Goal: Task Accomplishment & Management: Complete application form

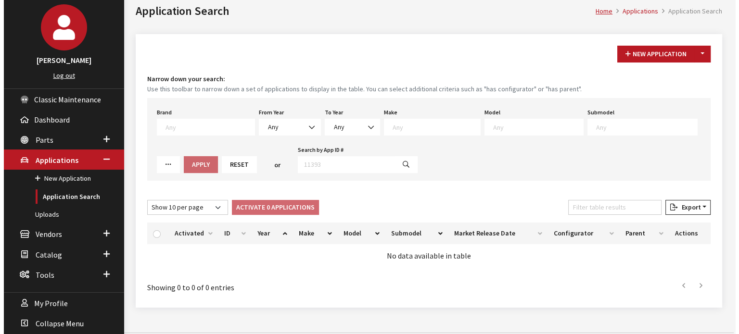
scroll to position [64, 0]
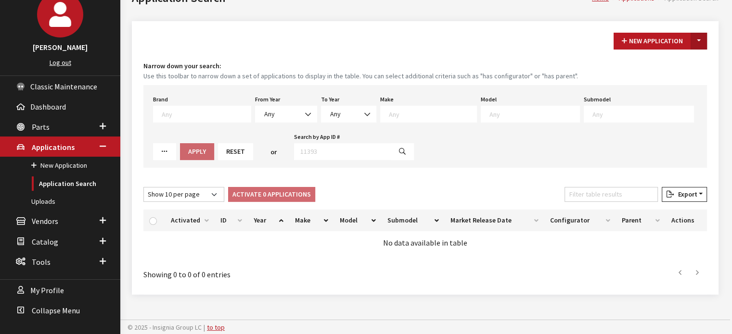
click at [700, 45] on button "Toggle Dropdown" at bounding box center [699, 41] width 16 height 17
click at [685, 71] on small "Use this toolbar to narrow down a set of applications to display in the table. …" at bounding box center [424, 76] width 563 height 10
click at [685, 66] on h4 "Narrow down your search:" at bounding box center [424, 66] width 563 height 10
click at [705, 38] on button "Toggle Dropdown" at bounding box center [699, 41] width 16 height 17
click at [678, 57] on button "New From Existing..." at bounding box center [665, 61] width 83 height 17
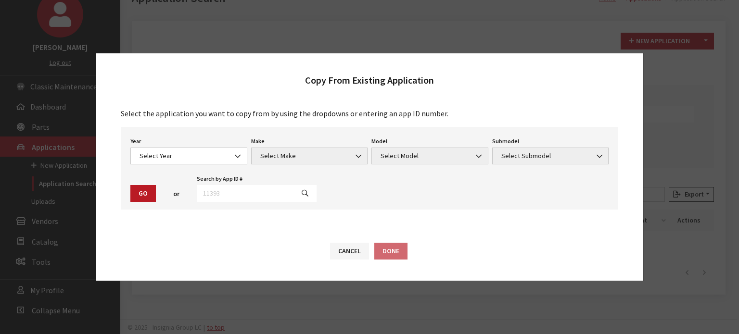
click at [166, 169] on div "Year Select Year 2026 2025 2024 2023 2022 2021 2020 2019 2018 2017 2016 2015 20…" at bounding box center [370, 168] width 498 height 83
click at [174, 157] on span "Select Year" at bounding box center [189, 156] width 104 height 10
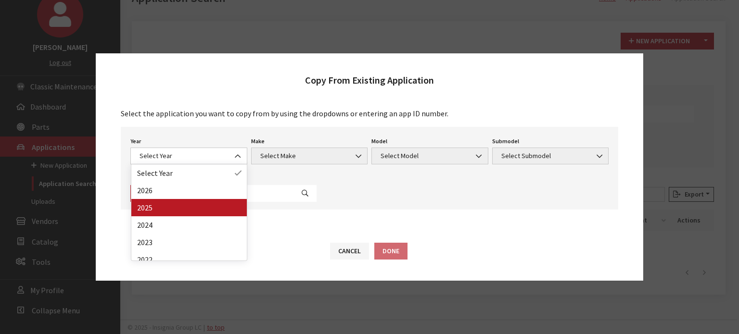
drag, startPoint x: 163, startPoint y: 205, endPoint x: 202, endPoint y: 186, distance: 44.1
select select "43"
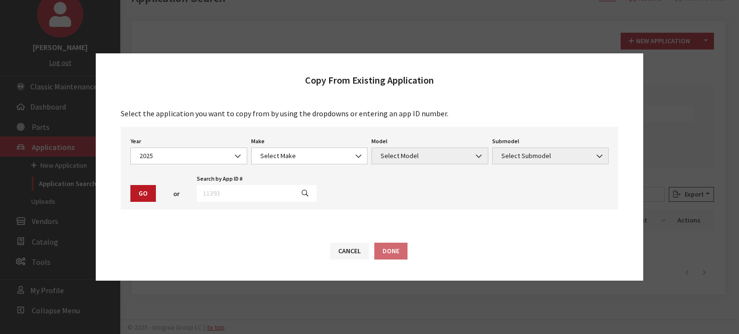
click at [273, 146] on div "Make Select Make Acura Alfa Romeo ATV Audi BMW Buick Cadillac Chevrolet Chrysle…" at bounding box center [309, 150] width 121 height 30
drag, startPoint x: 272, startPoint y: 152, endPoint x: 271, endPoint y: 161, distance: 8.7
click at [272, 155] on span "Select Make" at bounding box center [309, 156] width 104 height 10
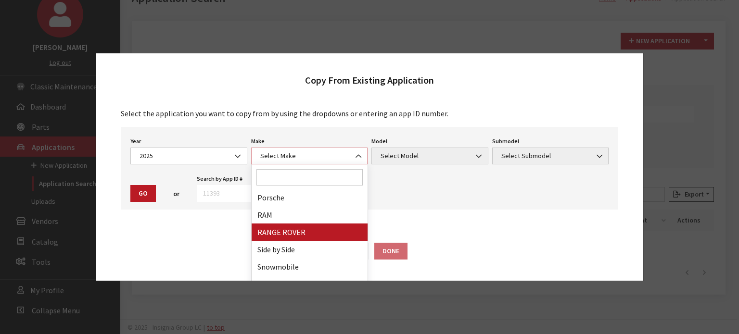
scroll to position [597, 0]
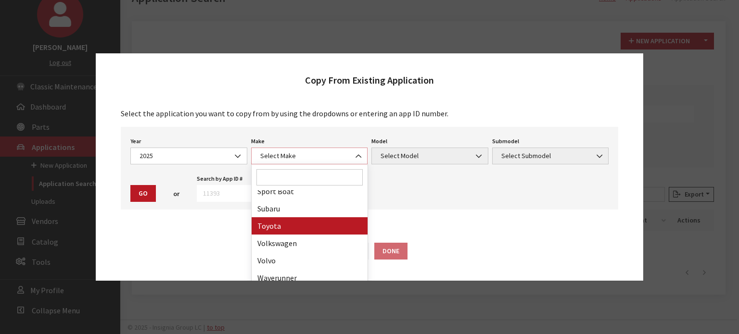
select select "20"
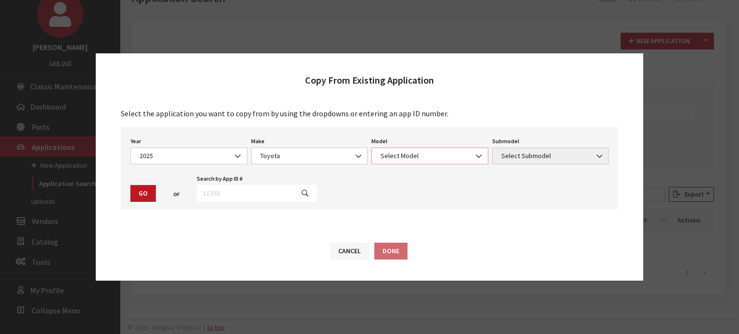
click at [398, 154] on span "Select Model" at bounding box center [430, 156] width 104 height 10
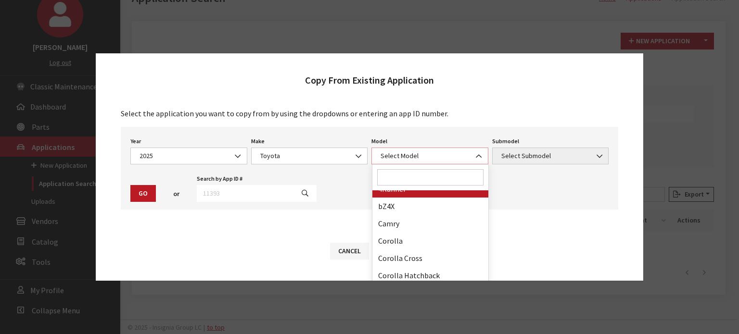
scroll to position [48, 0]
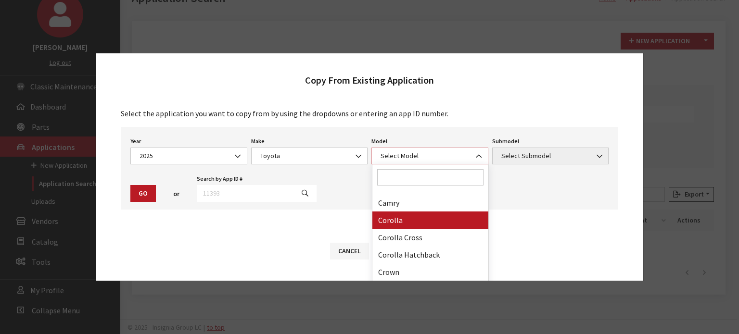
select select "249"
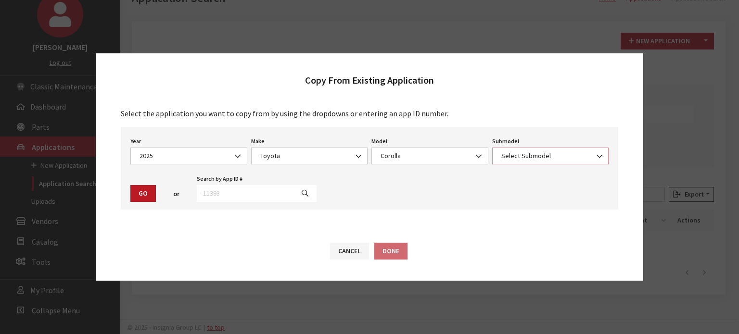
click at [524, 161] on span "Select Submodel" at bounding box center [551, 156] width 104 height 10
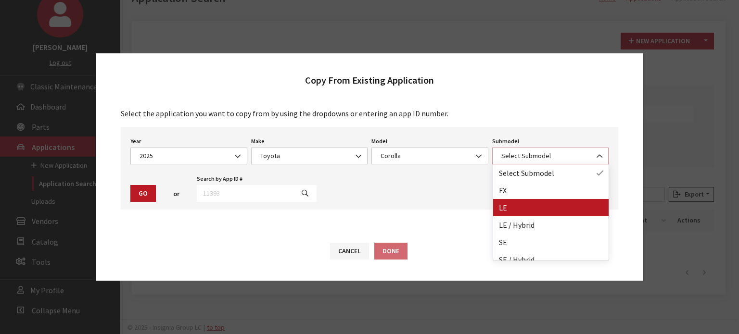
select select "354"
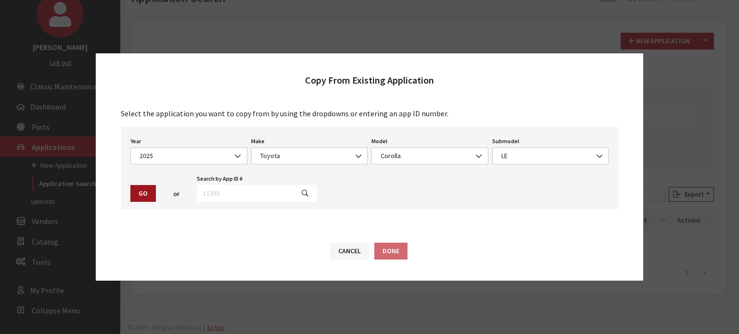
click at [139, 193] on button "Go" at bounding box center [143, 193] width 26 height 17
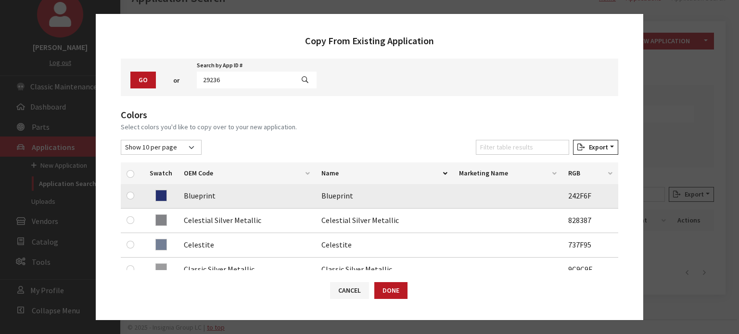
scroll to position [96, 0]
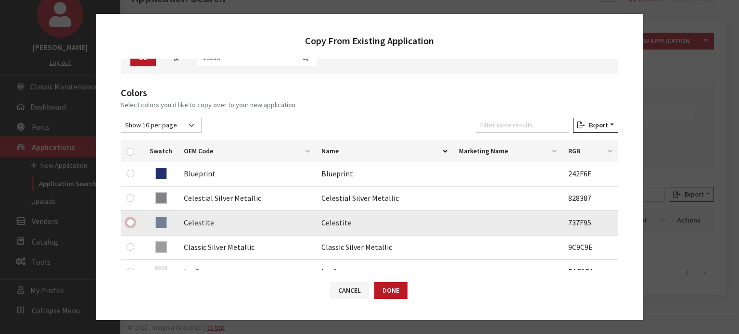
click at [131, 223] on input "checkbox" at bounding box center [131, 223] width 8 height 8
checkbox input "true"
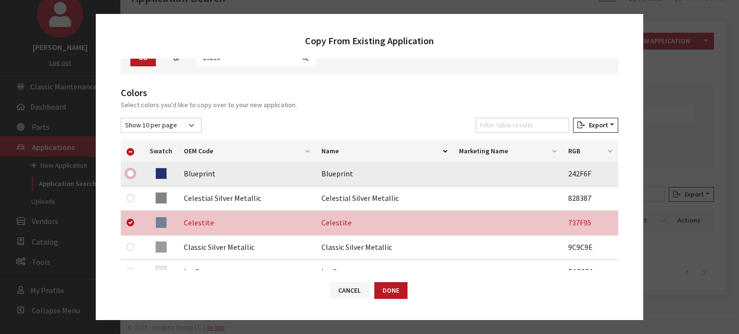
click at [131, 170] on input "checkbox" at bounding box center [131, 174] width 8 height 8
checkbox input "true"
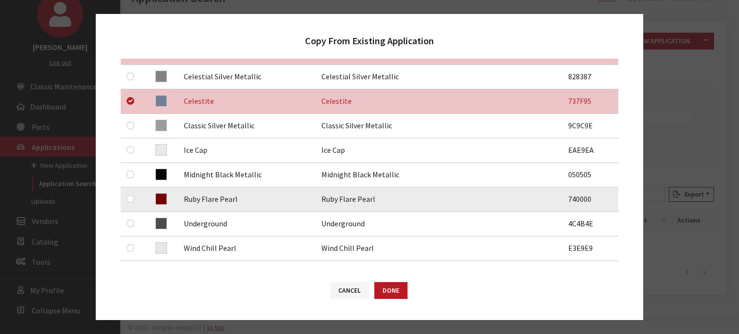
scroll to position [241, 0]
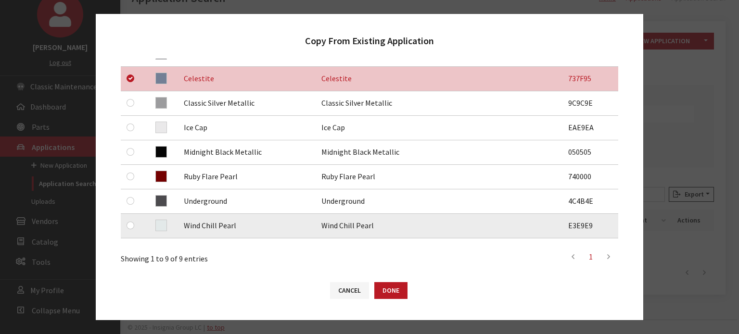
click at [135, 225] on div at bounding box center [133, 226] width 12 height 12
click at [130, 226] on input "checkbox" at bounding box center [131, 226] width 8 height 8
checkbox input "true"
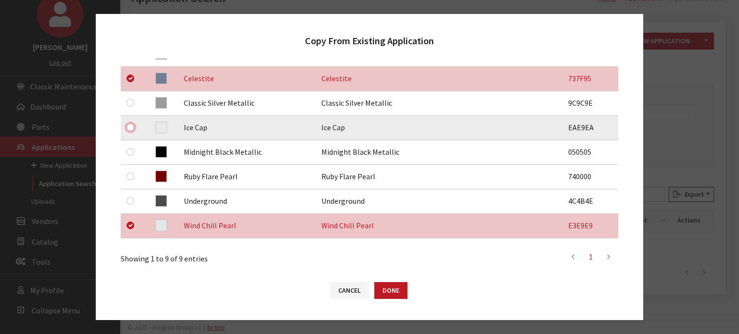
drag, startPoint x: 127, startPoint y: 125, endPoint x: 132, endPoint y: 128, distance: 5.6
click at [128, 125] on input "checkbox" at bounding box center [131, 128] width 8 height 8
checkbox input "true"
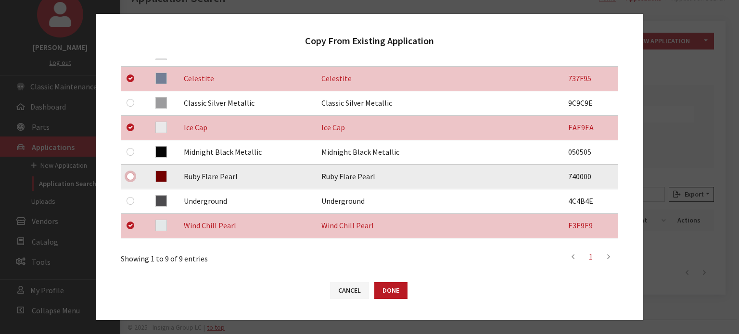
click at [129, 178] on input "checkbox" at bounding box center [131, 177] width 8 height 8
checkbox input "true"
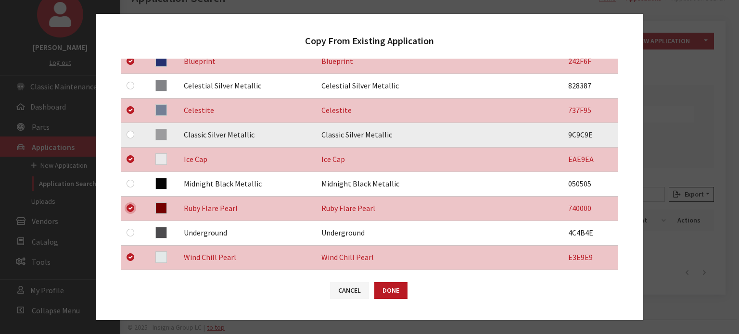
scroll to position [192, 0]
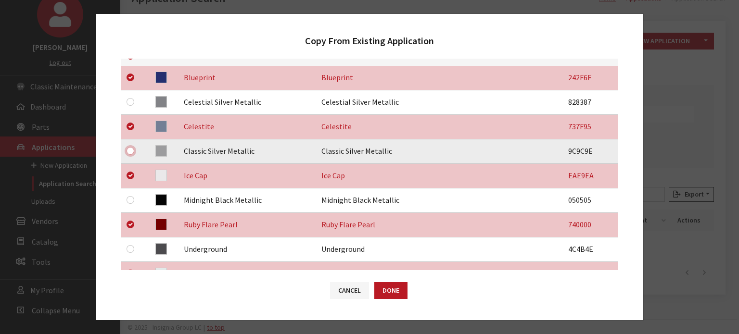
click at [131, 151] on input "checkbox" at bounding box center [131, 151] width 8 height 8
checkbox input "true"
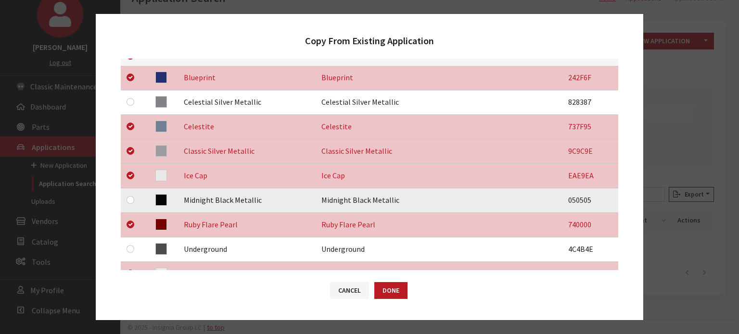
click at [132, 200] on div at bounding box center [133, 200] width 12 height 12
click at [130, 200] on input "checkbox" at bounding box center [131, 200] width 8 height 8
checkbox input "true"
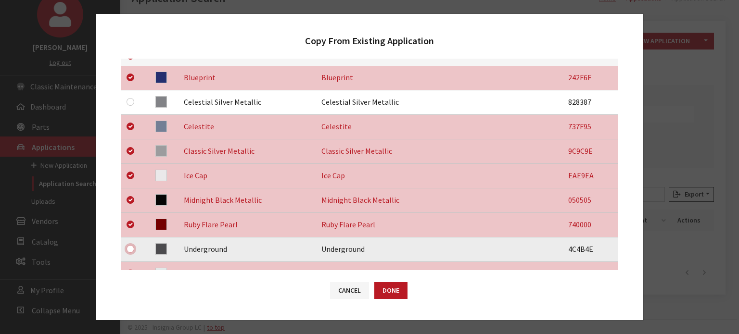
click at [130, 248] on input "checkbox" at bounding box center [131, 249] width 8 height 8
checkbox input "true"
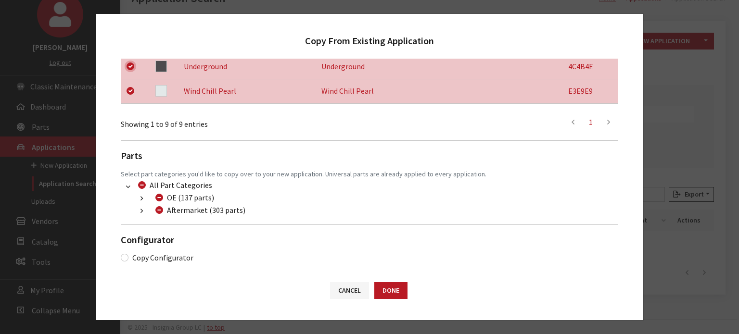
scroll to position [379, 0]
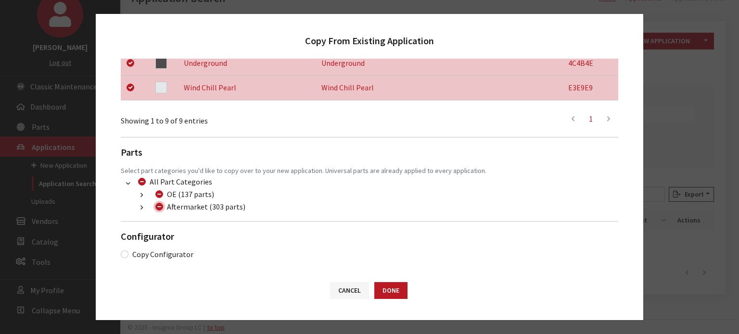
click at [156, 205] on input "Aftermarket (303 parts)" at bounding box center [159, 207] width 8 height 8
checkbox input "true"
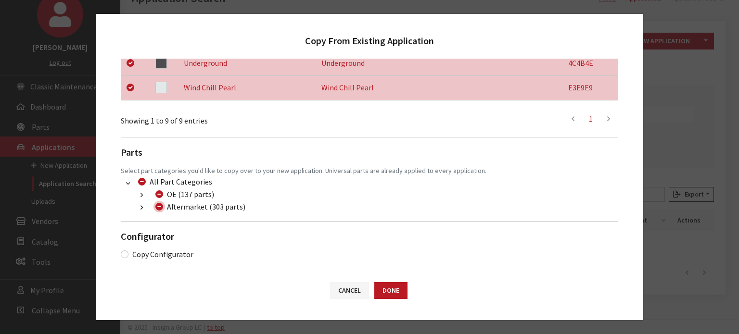
click at [156, 205] on input "Aftermarket (303 parts)" at bounding box center [159, 207] width 8 height 8
checkbox input "false"
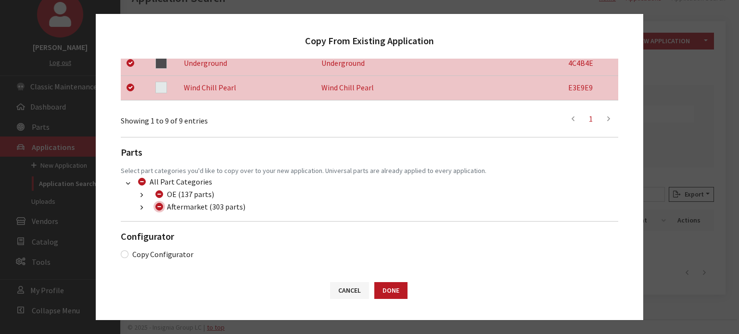
checkbox input "false"
drag, startPoint x: 132, startPoint y: 205, endPoint x: 143, endPoint y: 205, distance: 11.1
click at [136, 205] on button "button" at bounding box center [141, 208] width 19 height 11
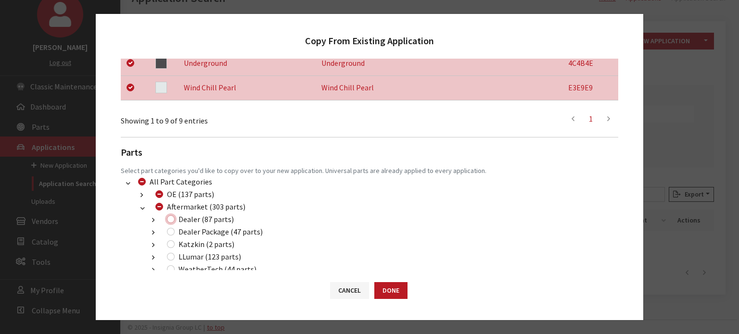
click at [171, 217] on input "Dealer (87 parts)" at bounding box center [171, 220] width 8 height 8
checkbox input "true"
click at [169, 231] on input "Dealer Package (47 parts)" at bounding box center [171, 232] width 8 height 8
checkbox input "true"
click at [172, 257] on input "LLumar (123 parts)" at bounding box center [171, 257] width 8 height 8
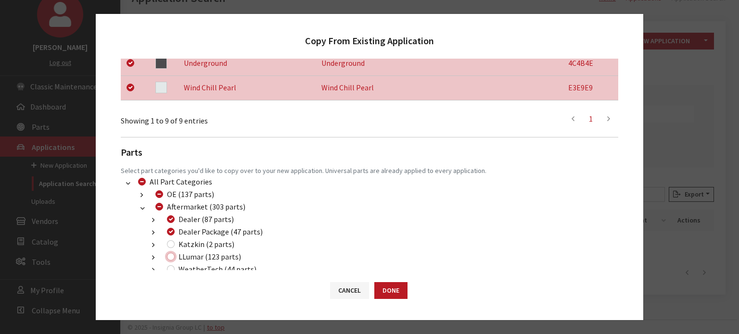
checkbox input "true"
click at [383, 295] on button "Done" at bounding box center [390, 290] width 33 height 17
click at [385, 290] on button "Done" at bounding box center [390, 290] width 33 height 17
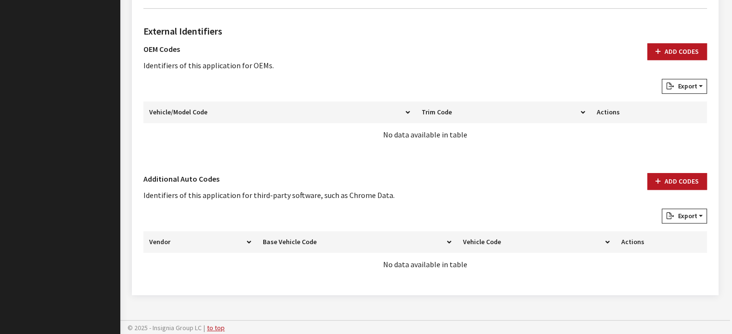
scroll to position [635, 0]
click at [649, 173] on button "Add Codes" at bounding box center [677, 181] width 60 height 17
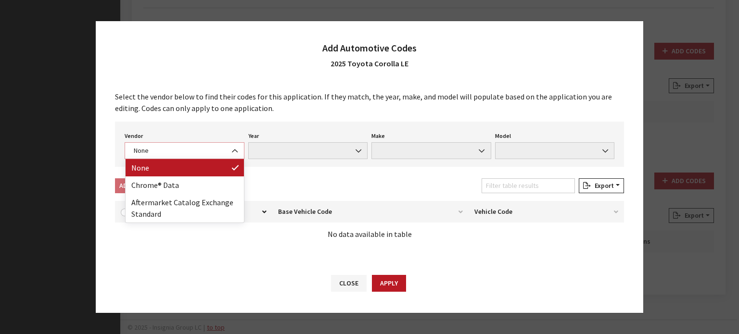
click at [212, 148] on span "None" at bounding box center [184, 151] width 107 height 10
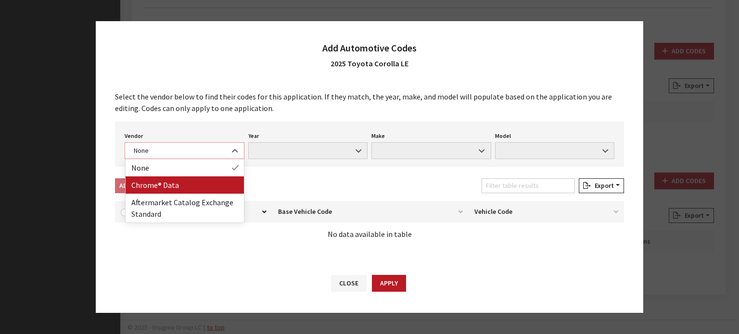
select select "4"
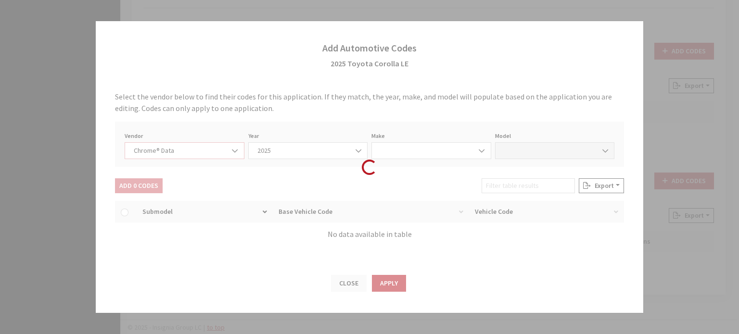
select select "2025"
select select "39"
select select "59617"
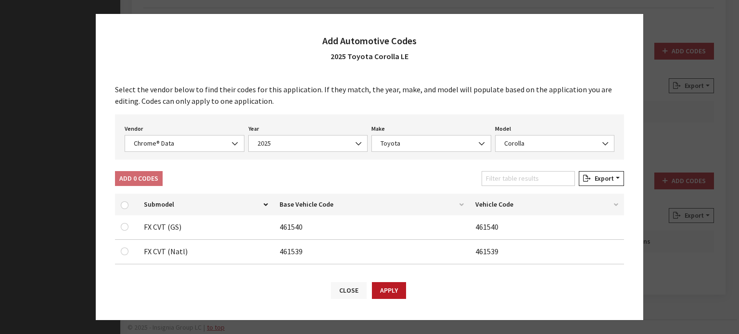
click at [350, 288] on button "Close" at bounding box center [349, 290] width 36 height 17
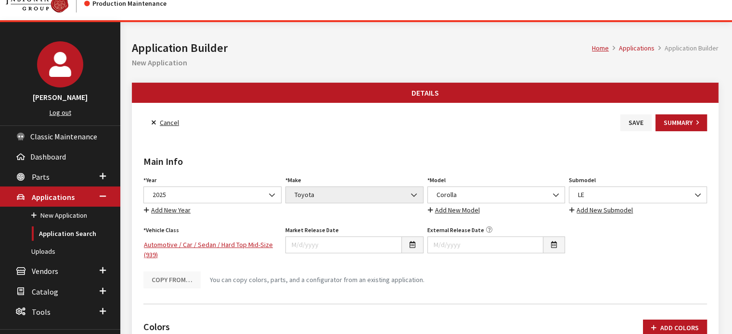
scroll to position [10, 0]
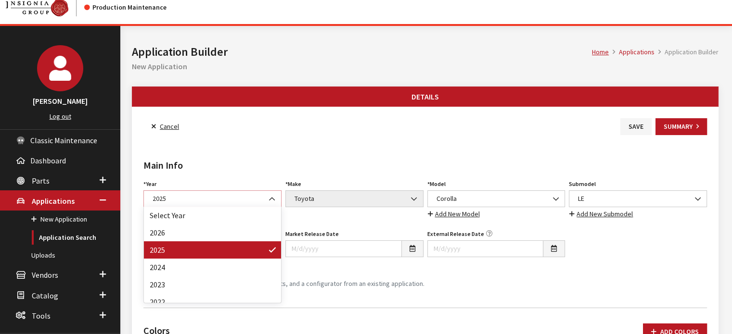
click at [196, 205] on span "2025" at bounding box center [212, 199] width 138 height 17
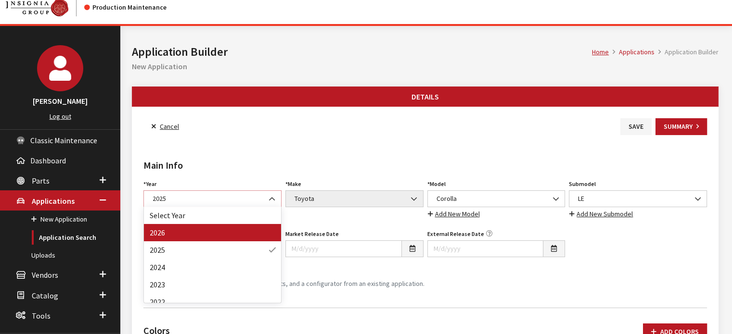
select select "44"
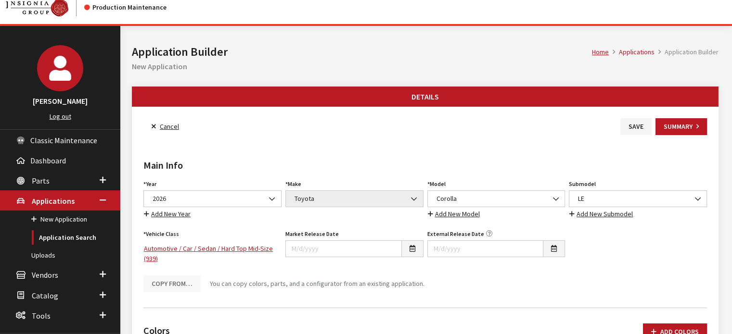
click at [296, 159] on h2 "Main Info" at bounding box center [424, 165] width 563 height 14
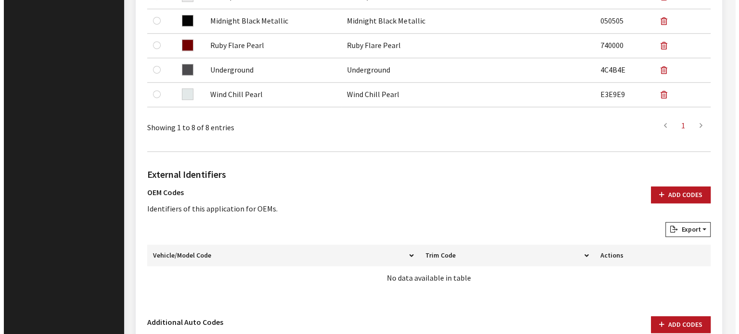
scroll to position [635, 0]
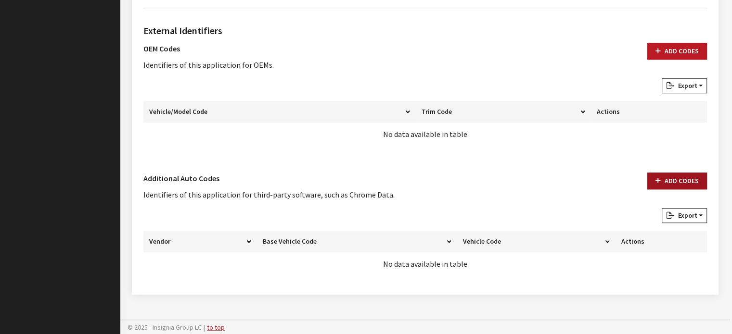
click at [681, 183] on button "Add Codes" at bounding box center [677, 181] width 60 height 17
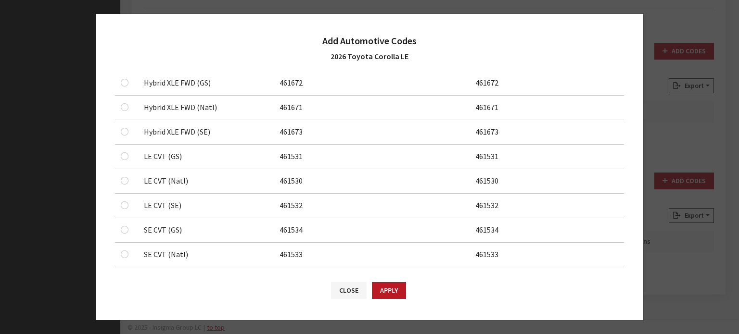
scroll to position [529, 0]
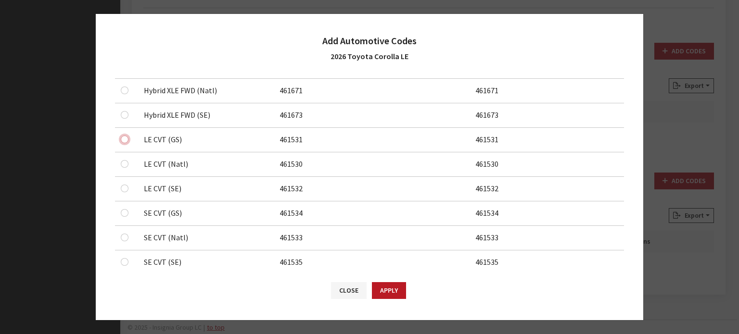
checkbox input "true"
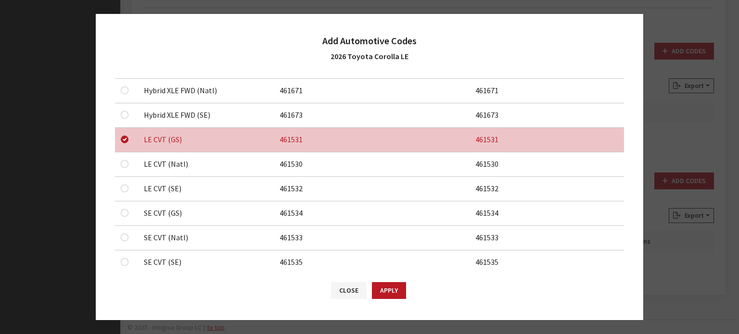
click at [115, 162] on td at bounding box center [126, 165] width 23 height 25
drag, startPoint x: 123, startPoint y: 161, endPoint x: 125, endPoint y: 166, distance: 5.8
checkbox input "true"
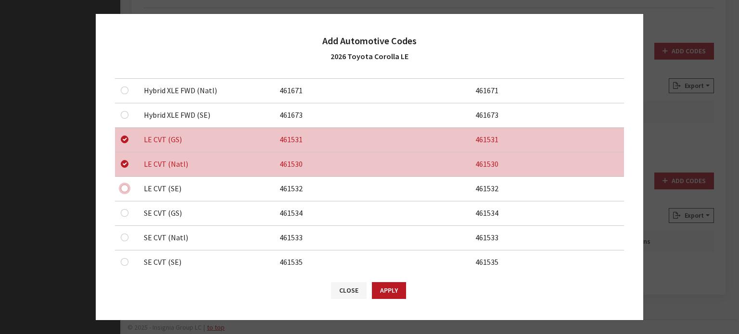
click at [121, 188] on div at bounding box center [127, 189] width 12 height 12
checkbox input "true"
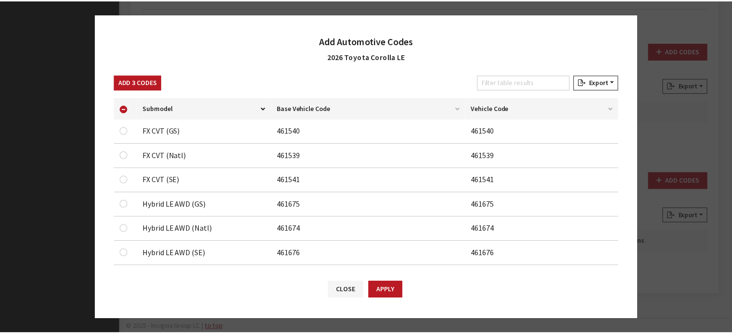
scroll to position [0, 0]
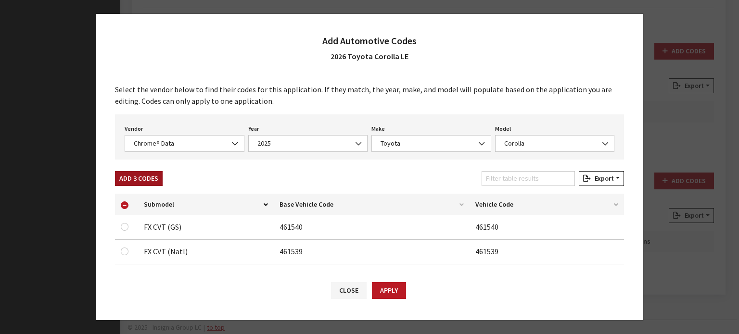
click at [150, 174] on button "Add 3 Codes" at bounding box center [139, 178] width 48 height 15
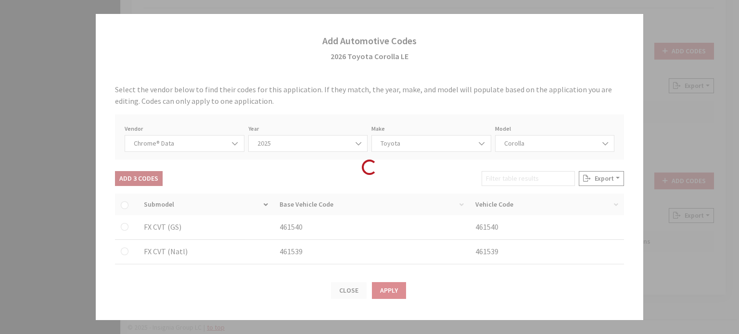
checkbox input "false"
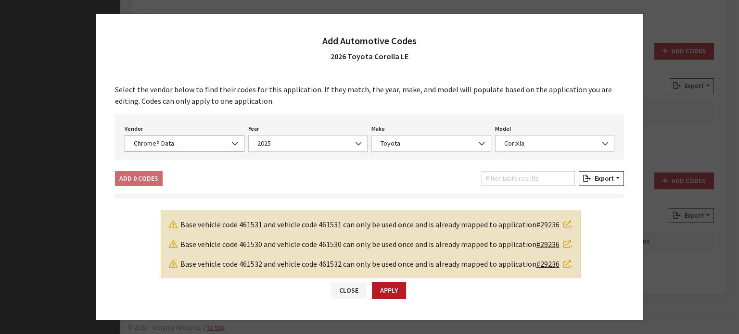
click at [205, 149] on span "Chrome® Data" at bounding box center [185, 143] width 120 height 17
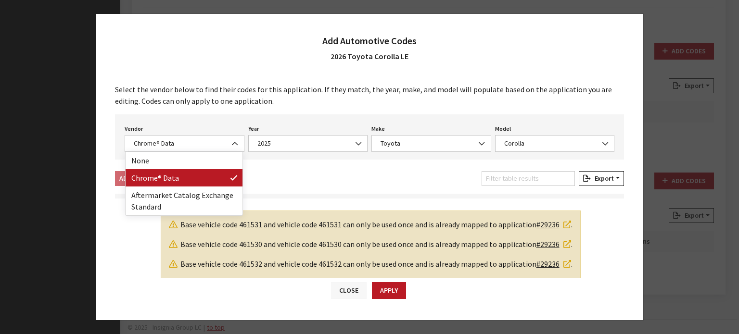
click at [337, 296] on button "Close" at bounding box center [349, 290] width 36 height 17
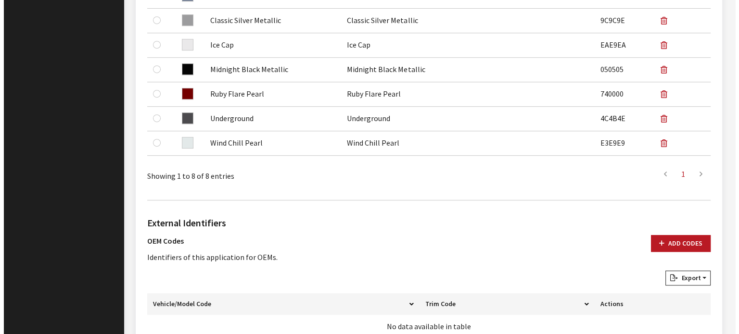
scroll to position [635, 0]
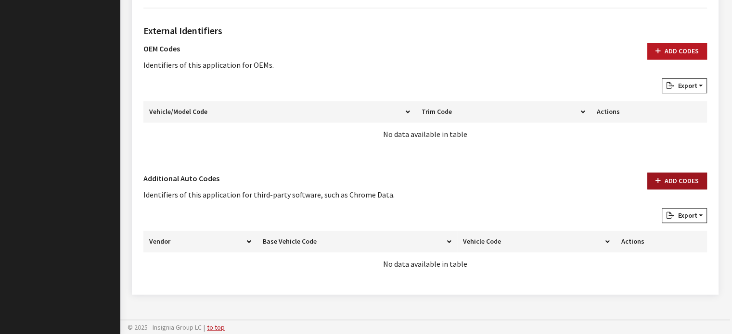
click at [665, 181] on button "Add Codes" at bounding box center [677, 181] width 60 height 17
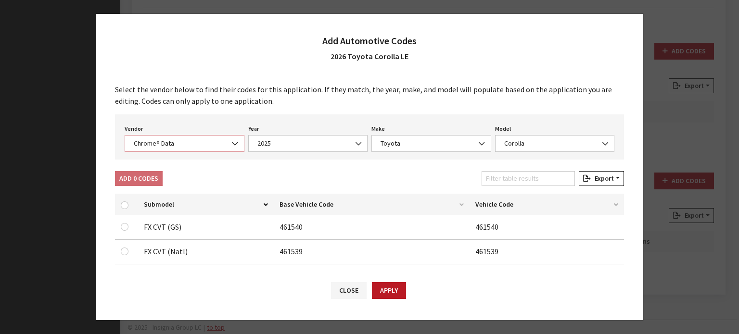
click at [200, 145] on span "Chrome® Data" at bounding box center [184, 144] width 107 height 10
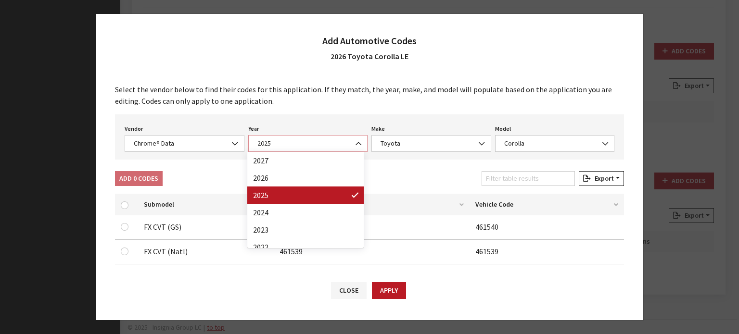
click at [293, 146] on span "2025" at bounding box center [308, 144] width 107 height 10
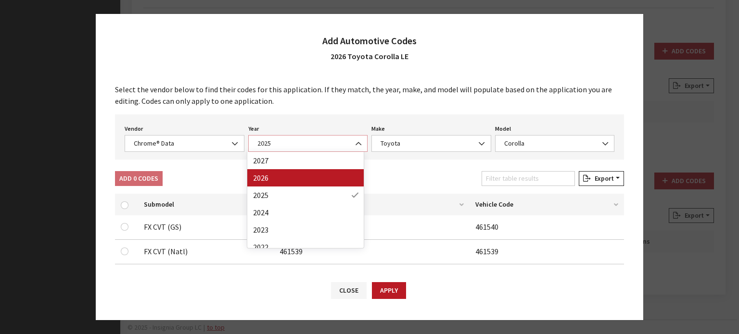
select select "2026"
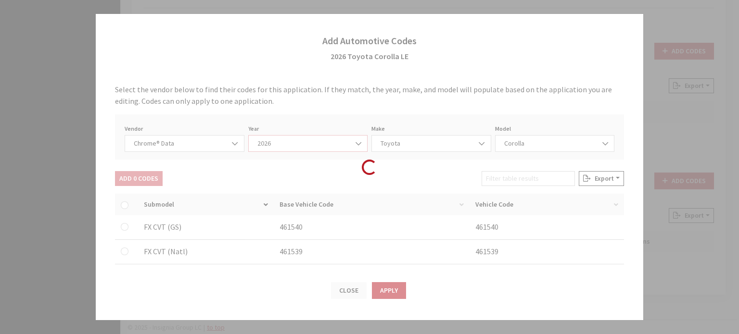
select select "39"
select select "62510"
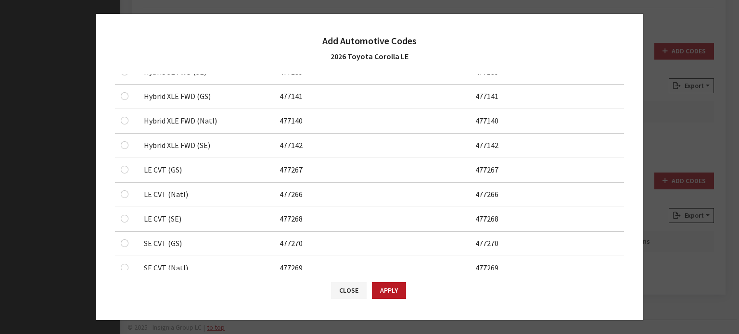
scroll to position [433, 0]
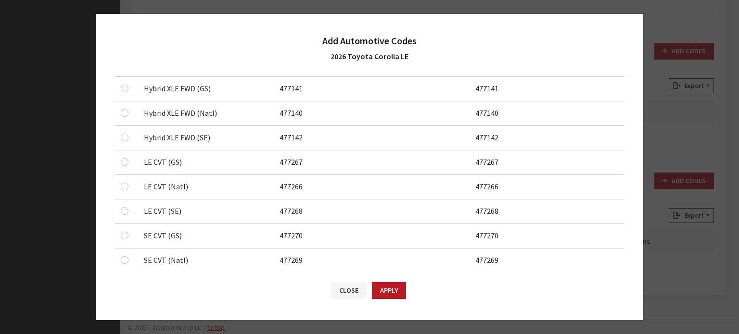
click at [125, 156] on div at bounding box center [127, 162] width 12 height 12
click at [122, 165] on div at bounding box center [127, 162] width 12 height 12
checkbox input "true"
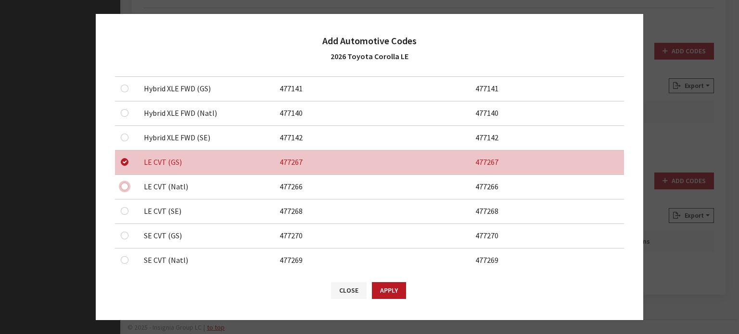
checkbox input "true"
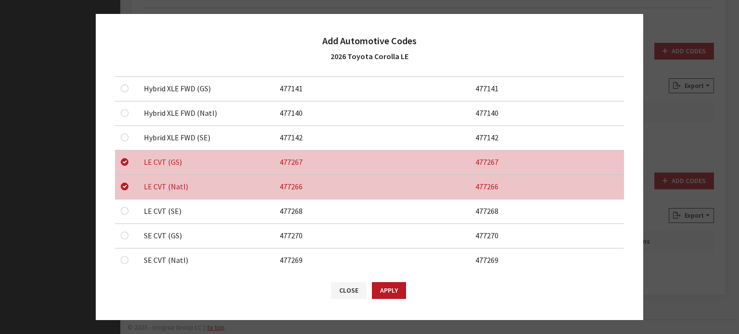
click at [129, 205] on div at bounding box center [127, 211] width 12 height 12
checkbox input "true"
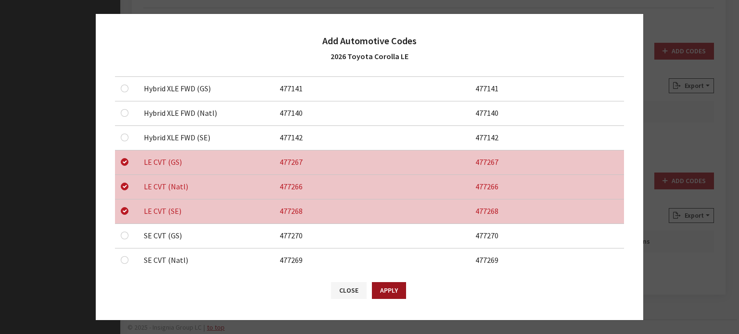
click at [395, 292] on button "Apply" at bounding box center [389, 290] width 34 height 17
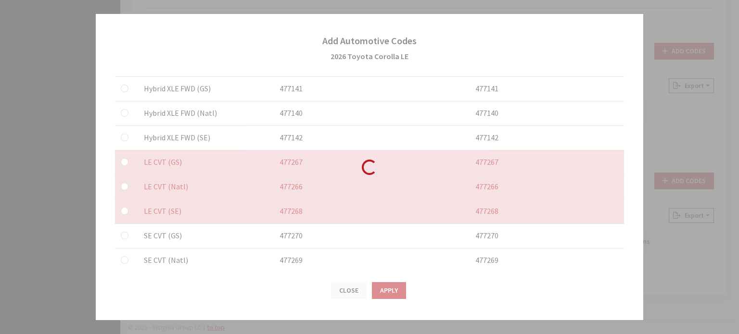
checkbox input "false"
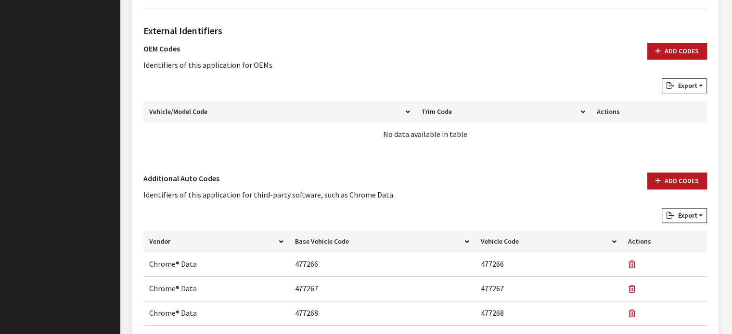
click at [650, 193] on div "Add Codes" at bounding box center [676, 191] width 71 height 36
click at [665, 181] on button "Add Codes" at bounding box center [677, 181] width 60 height 17
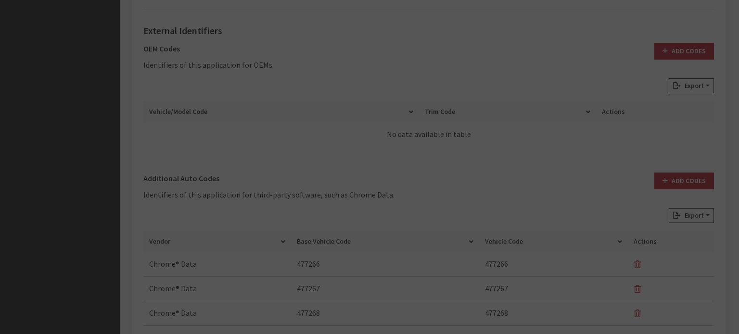
scroll to position [0, 0]
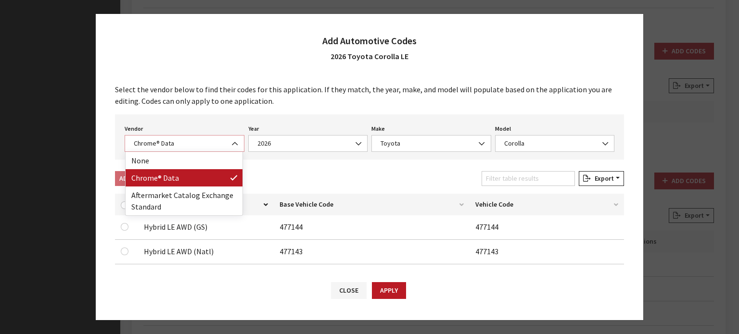
click at [200, 146] on span "Chrome® Data" at bounding box center [184, 144] width 107 height 10
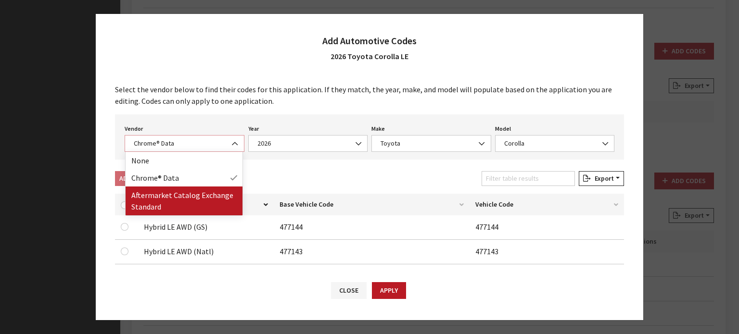
select select "2"
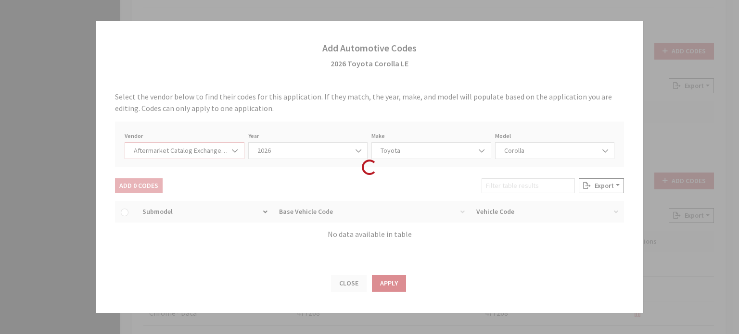
select select "2026"
select select "76"
select select "1013"
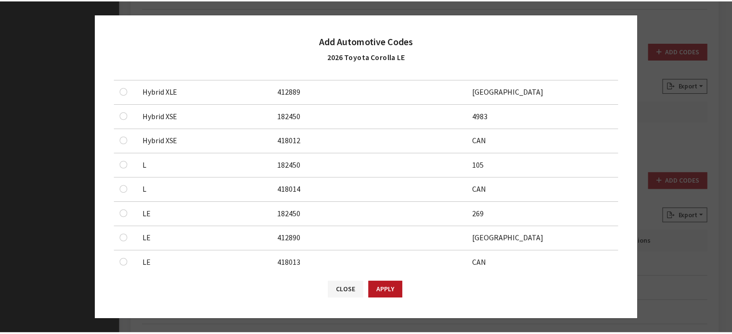
scroll to position [385, 0]
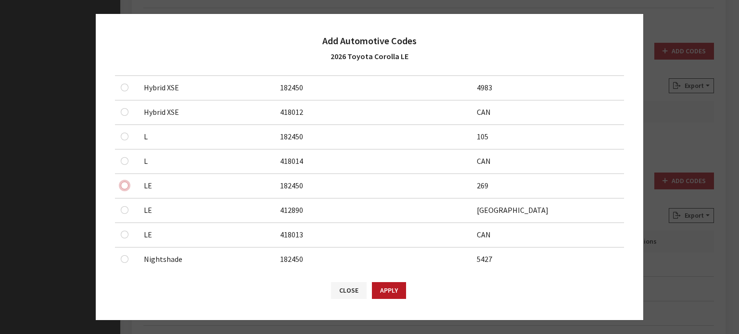
checkbox input "true"
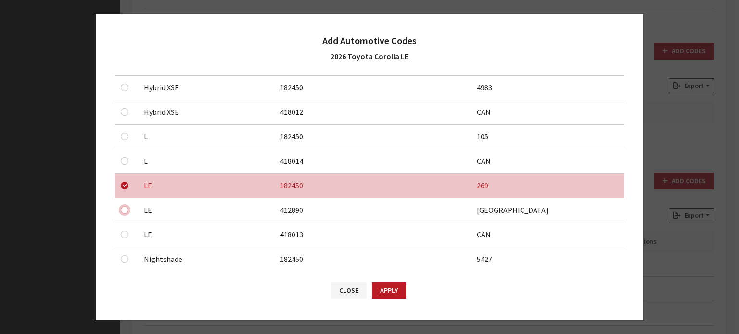
checkbox input "true"
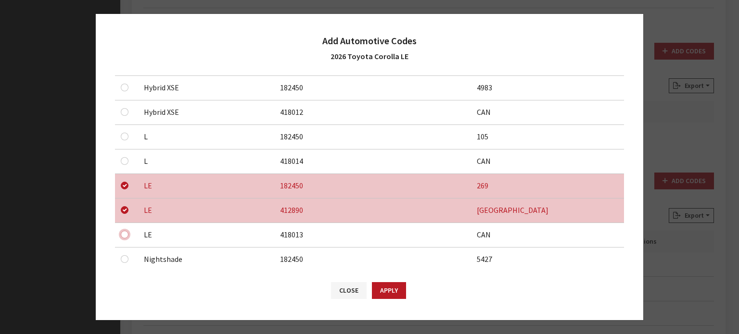
checkbox input "true"
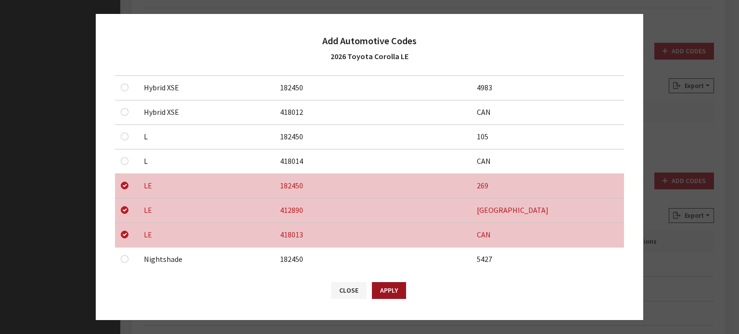
click at [385, 291] on button "Apply" at bounding box center [389, 290] width 34 height 17
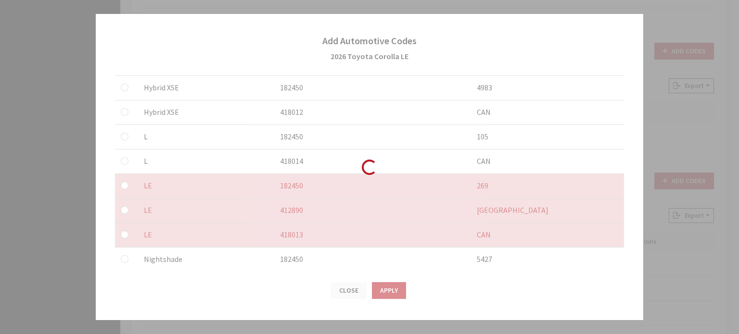
checkbox input "false"
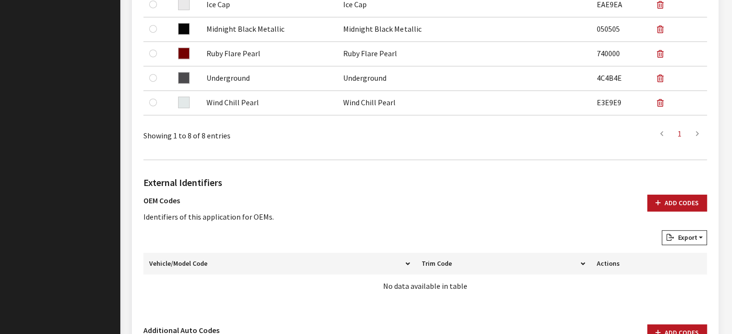
scroll to position [539, 0]
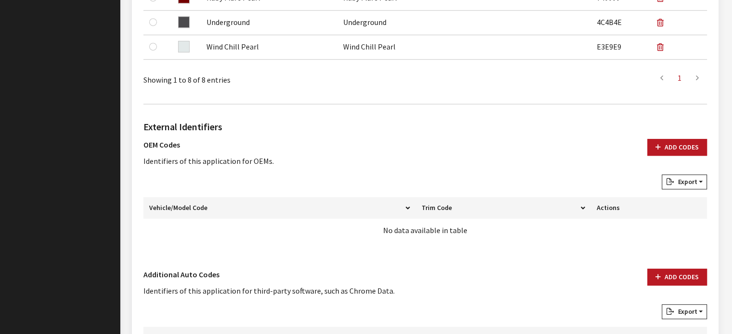
drag, startPoint x: 663, startPoint y: 143, endPoint x: 645, endPoint y: 150, distance: 19.0
click at [663, 143] on button "Add Codes" at bounding box center [677, 147] width 60 height 17
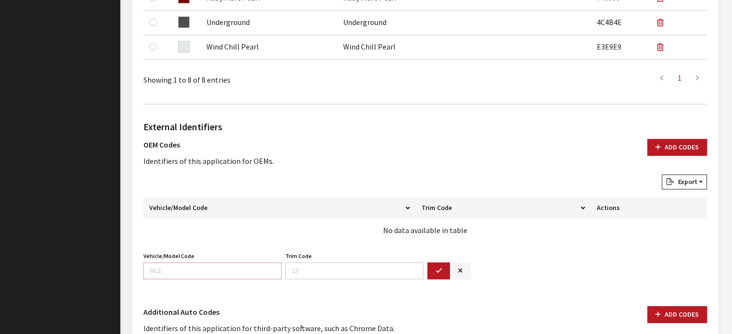
click at [214, 270] on input "Vehicle/Model Code" at bounding box center [212, 271] width 138 height 17
type input "1852"
click at [433, 269] on button "button" at bounding box center [438, 271] width 23 height 17
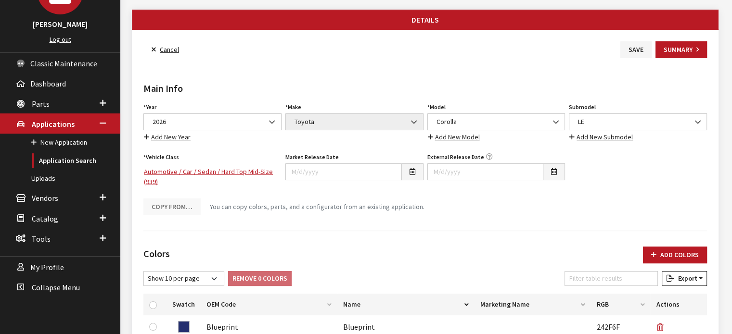
scroll to position [0, 0]
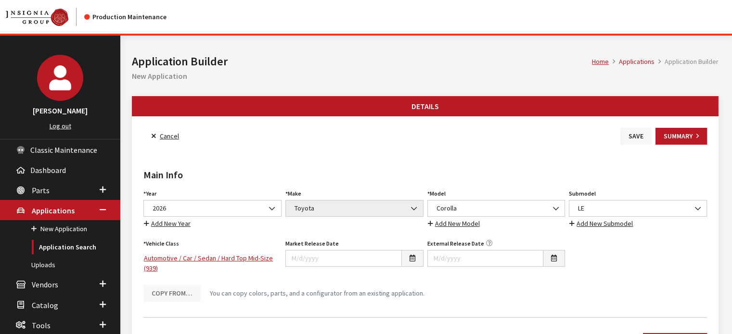
click at [649, 140] on button "Save" at bounding box center [635, 136] width 31 height 17
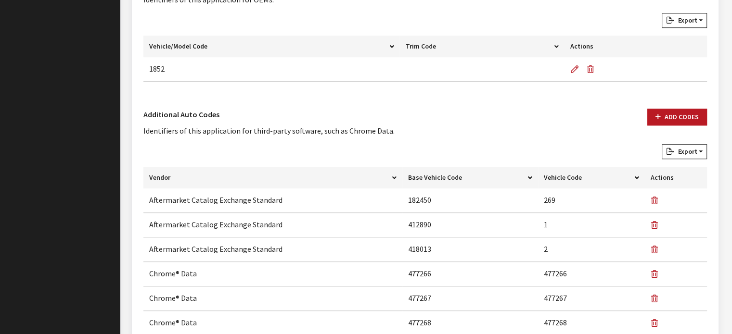
scroll to position [722, 0]
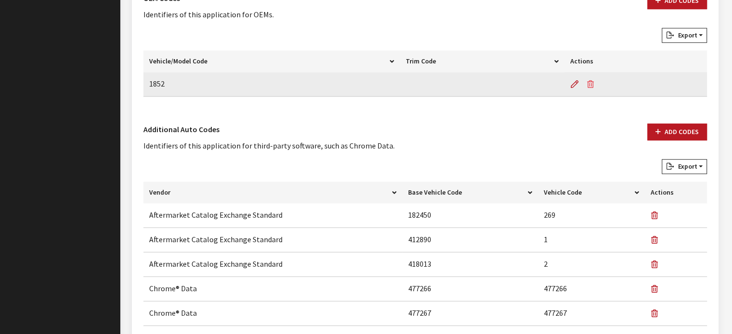
click at [594, 83] on button "button" at bounding box center [592, 84] width 19 height 24
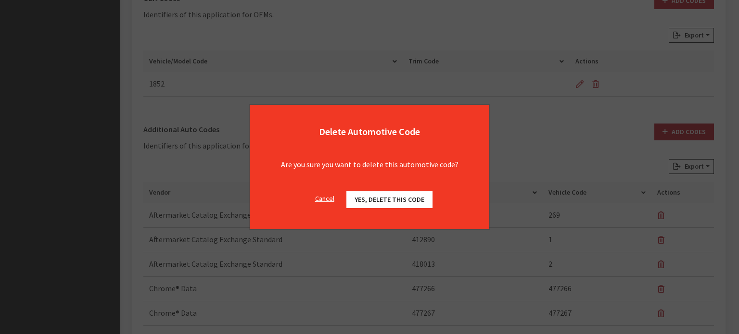
click at [405, 199] on span "Yes, delete this code" at bounding box center [390, 199] width 70 height 9
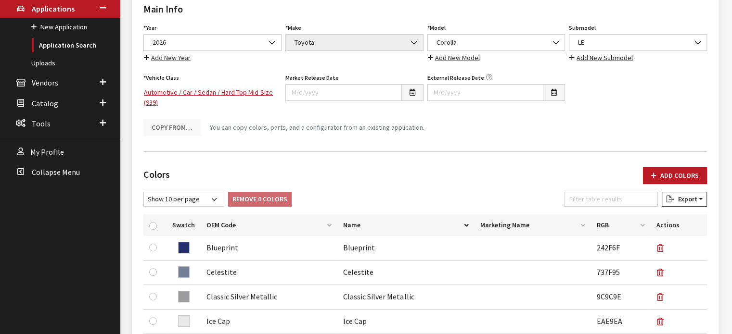
scroll to position [144, 0]
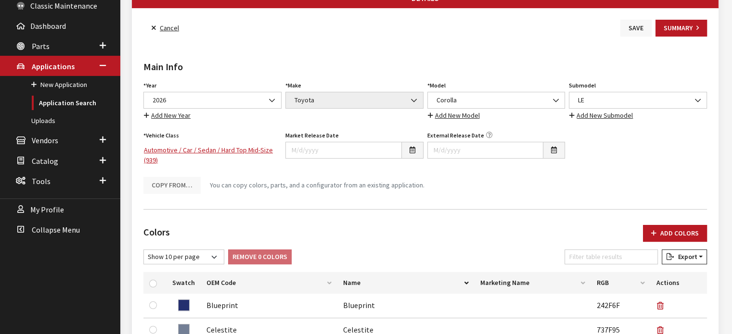
click at [632, 30] on button "Save" at bounding box center [635, 28] width 31 height 17
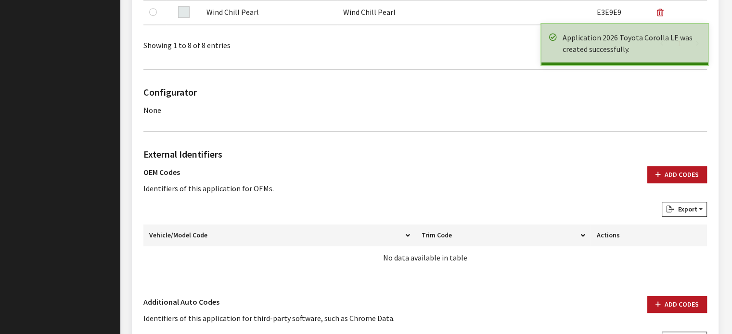
scroll to position [626, 0]
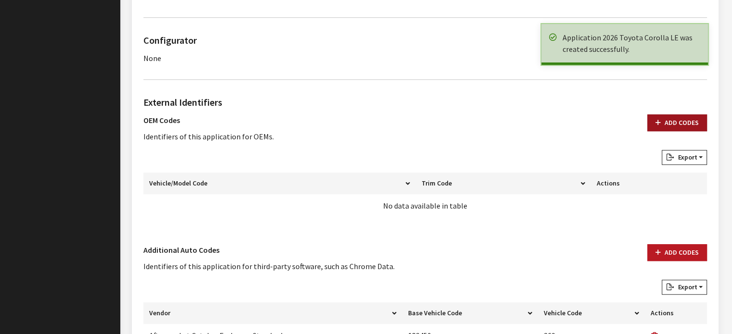
click at [668, 123] on button "Add Codes" at bounding box center [677, 123] width 60 height 17
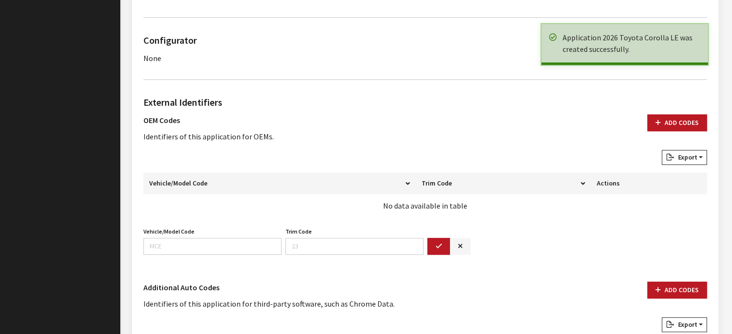
click at [189, 235] on div "Vehicle/Model Code Vehicle/Model Code is required." at bounding box center [212, 240] width 142 height 30
click at [185, 244] on input "Vehicle/Model Code" at bounding box center [212, 246] width 138 height 17
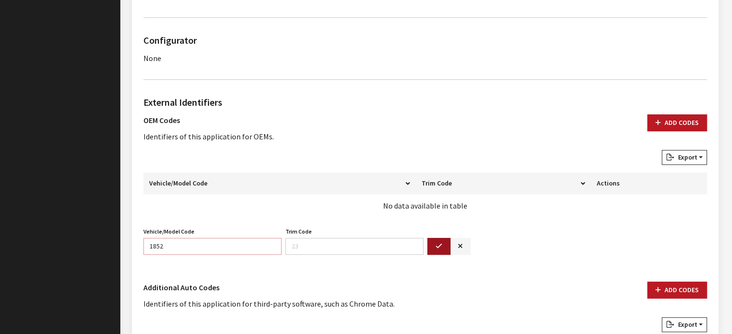
type input "1852"
click at [440, 243] on icon "button" at bounding box center [438, 246] width 7 height 7
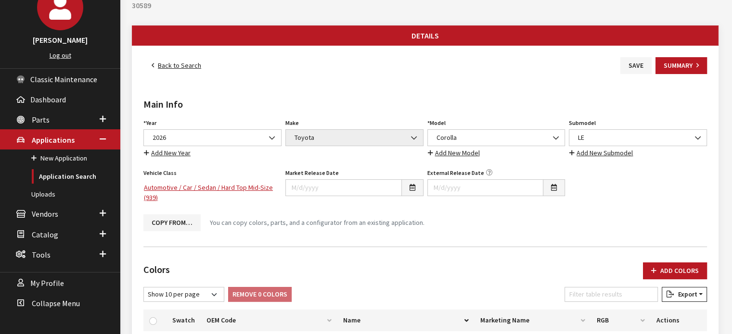
scroll to position [0, 0]
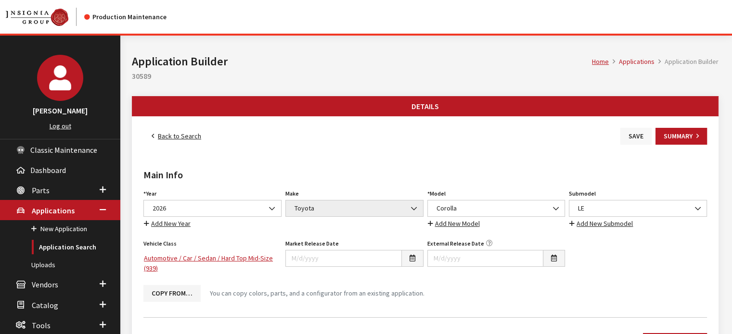
click at [635, 135] on button "Save" at bounding box center [635, 136] width 31 height 17
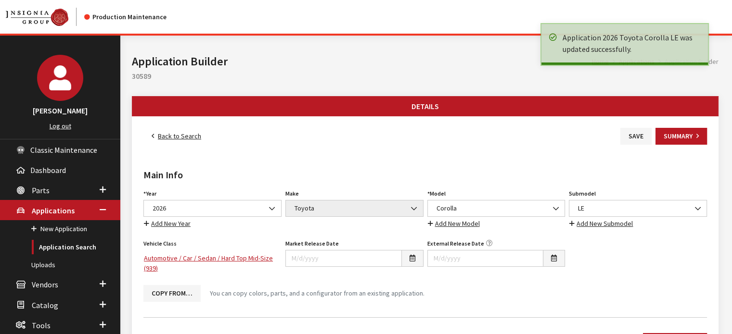
click at [170, 136] on link "Back to Search" at bounding box center [176, 136] width 66 height 17
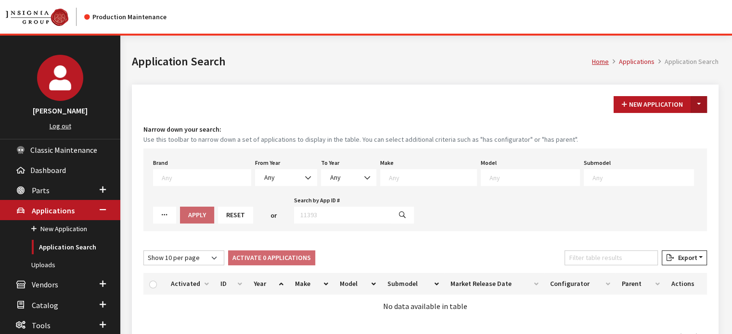
click at [695, 107] on button "Toggle Dropdown" at bounding box center [699, 104] width 16 height 17
click at [689, 126] on button "New From Existing..." at bounding box center [665, 124] width 83 height 17
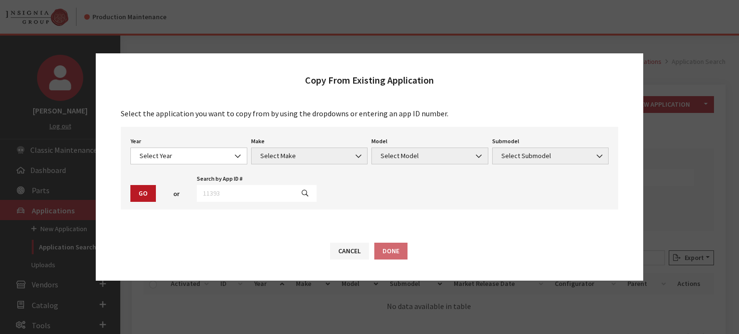
click at [211, 147] on div "Year Select Year 2026 2025 2024 2023 2022 2021 2020 2019 2018 2017 2016 2015 20…" at bounding box center [188, 150] width 121 height 30
click at [211, 157] on span "Select Year" at bounding box center [189, 156] width 104 height 10
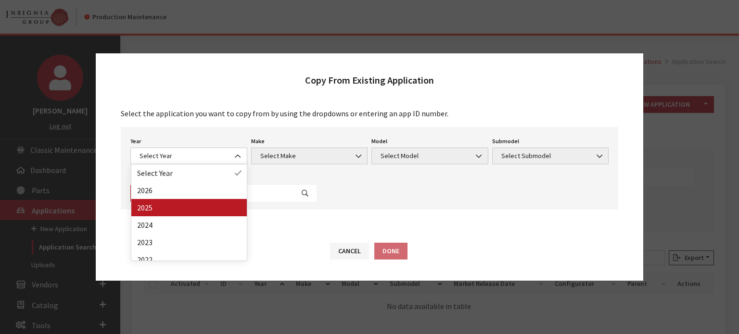
drag, startPoint x: 204, startPoint y: 203, endPoint x: 254, endPoint y: 181, distance: 55.0
select select "43"
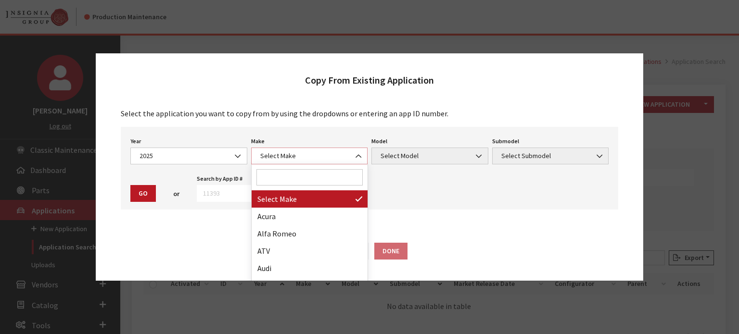
click at [288, 156] on span "Select Make" at bounding box center [309, 156] width 104 height 10
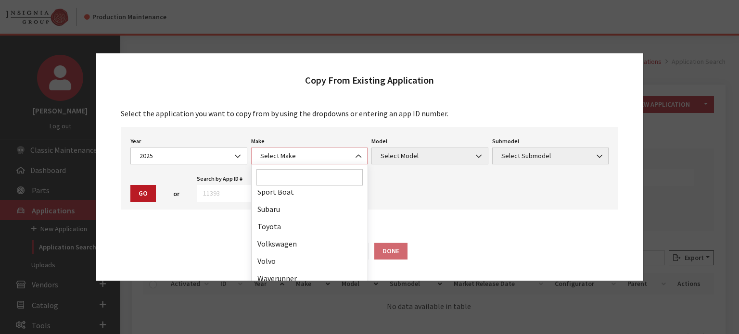
scroll to position [597, 0]
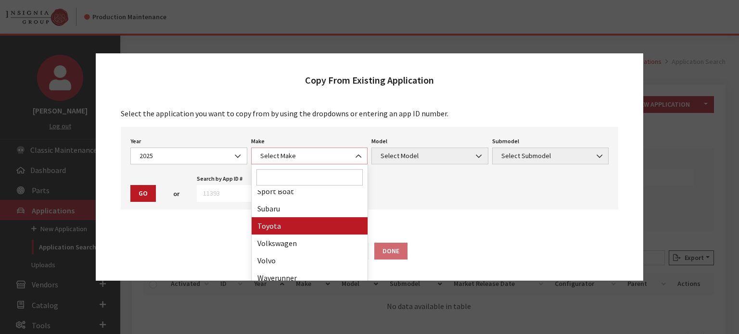
select select "20"
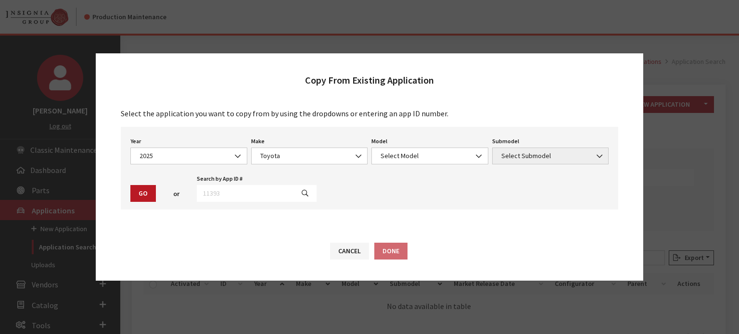
click at [404, 165] on div "Year Select Year 2026 2025 2024 2023 2022 2021 2020 2019 2018 2017 2016 2015 20…" at bounding box center [370, 168] width 498 height 83
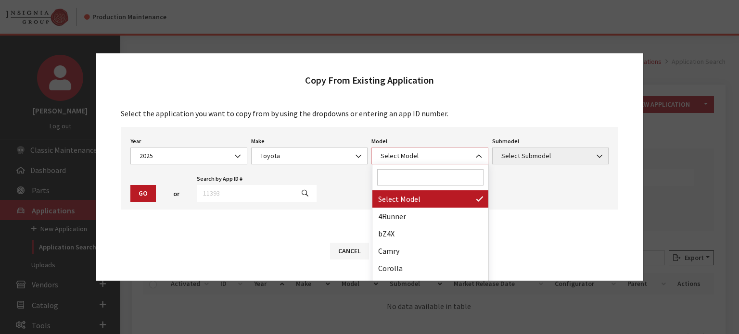
click at [407, 149] on span "Select Model" at bounding box center [429, 156] width 117 height 17
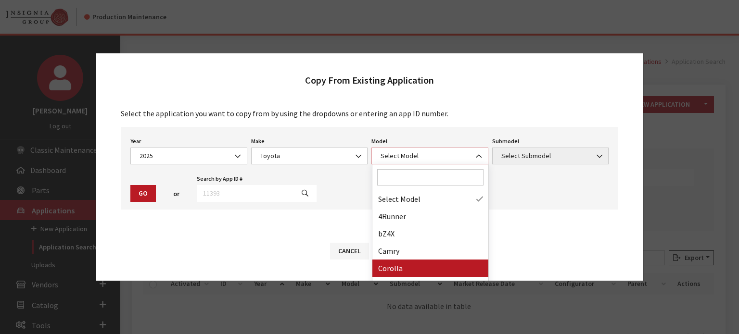
select select "249"
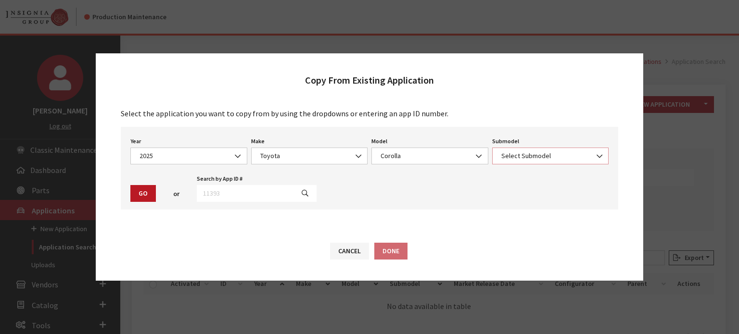
click at [521, 155] on span "Select Submodel" at bounding box center [551, 156] width 104 height 10
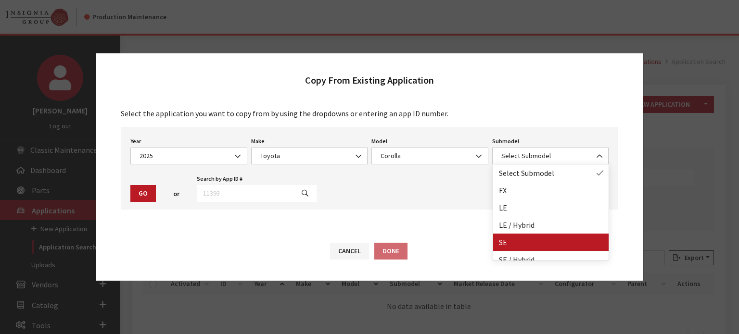
drag, startPoint x: 513, startPoint y: 237, endPoint x: 509, endPoint y: 243, distance: 7.5
select select "132"
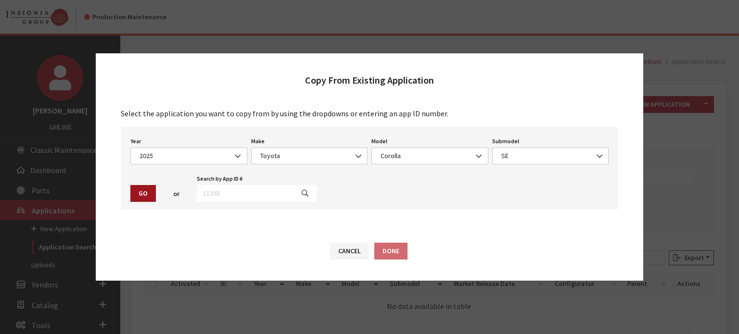
click at [132, 184] on div "Year Select Year 2026 2025 2024 2023 2022 2021 2020 2019 2018 2017 2016 2015 20…" at bounding box center [370, 168] width 498 height 83
click at [142, 196] on button "Go" at bounding box center [143, 193] width 26 height 17
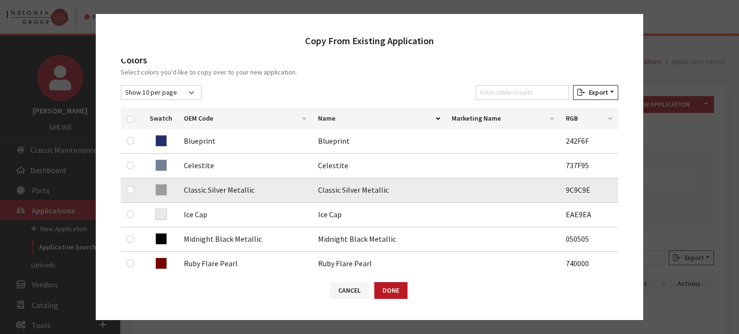
scroll to position [144, 0]
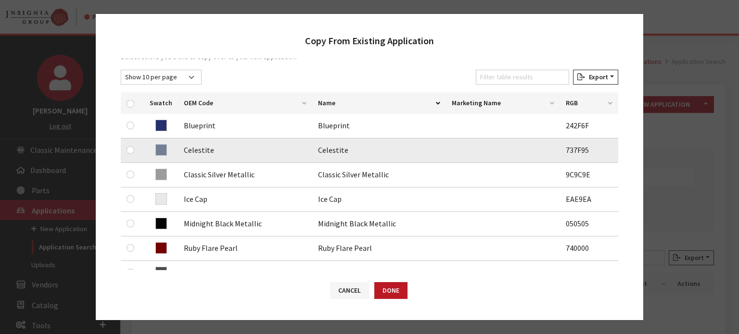
click at [124, 151] on td at bounding box center [132, 151] width 23 height 25
click at [129, 149] on input "checkbox" at bounding box center [131, 150] width 8 height 8
checkbox input "true"
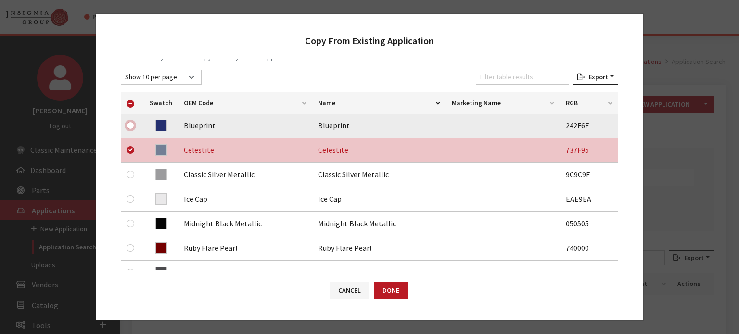
click at [133, 127] on input "checkbox" at bounding box center [131, 126] width 8 height 8
checkbox input "true"
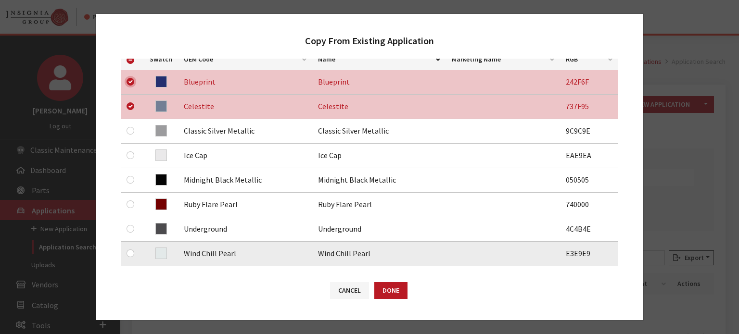
scroll to position [241, 0]
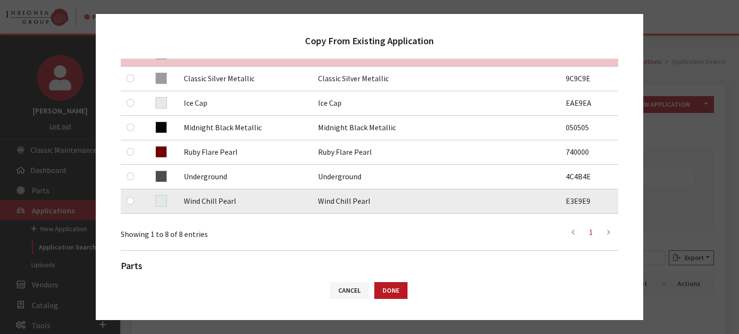
click at [134, 202] on div at bounding box center [133, 201] width 12 height 12
click at [128, 203] on input "checkbox" at bounding box center [131, 201] width 8 height 8
checkbox input "true"
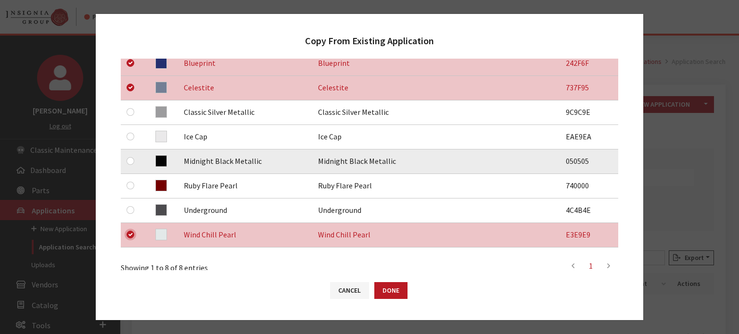
scroll to position [192, 0]
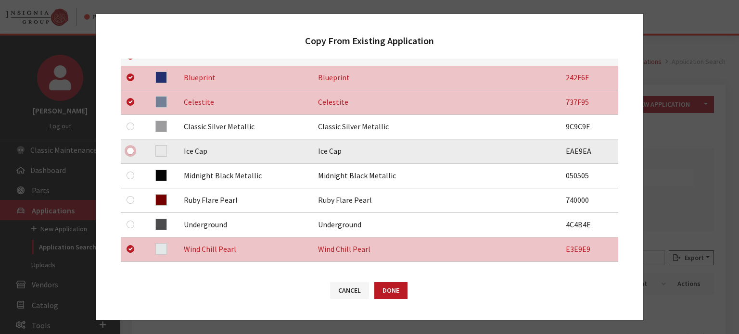
click at [132, 149] on input "checkbox" at bounding box center [131, 151] width 8 height 8
checkbox input "true"
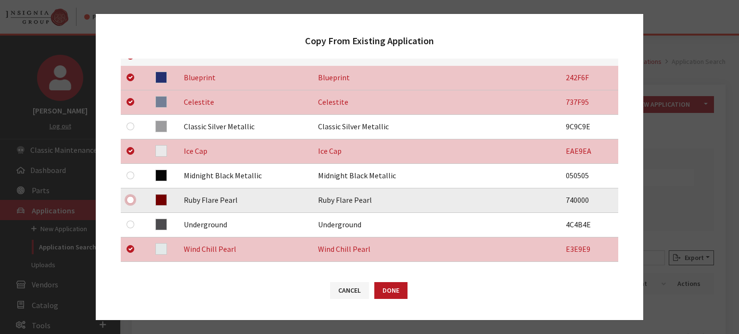
click at [130, 199] on input "checkbox" at bounding box center [131, 200] width 8 height 8
checkbox input "true"
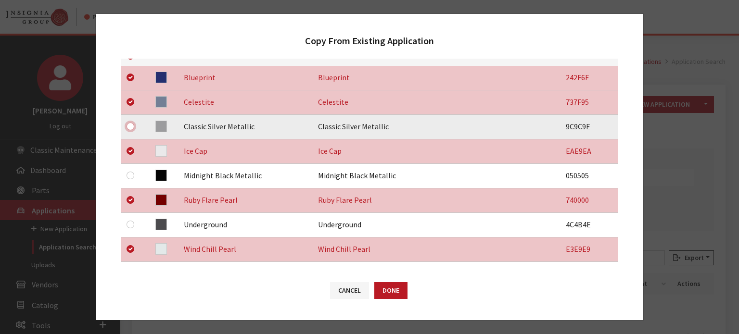
click at [131, 128] on input "checkbox" at bounding box center [131, 127] width 8 height 8
checkbox input "true"
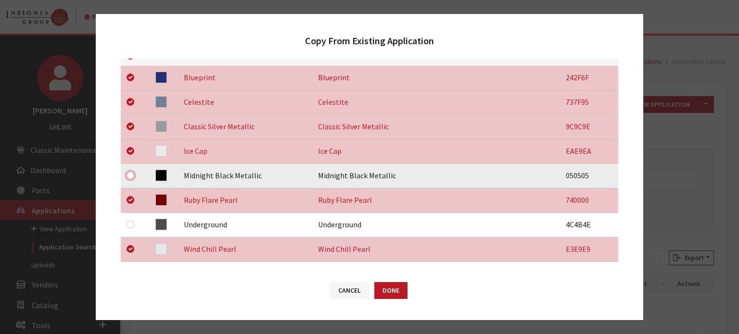
click at [129, 172] on input "checkbox" at bounding box center [131, 176] width 8 height 8
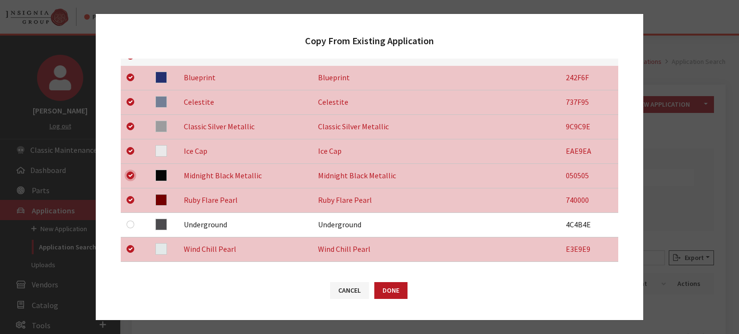
click at [129, 174] on input "checkbox" at bounding box center [131, 176] width 8 height 8
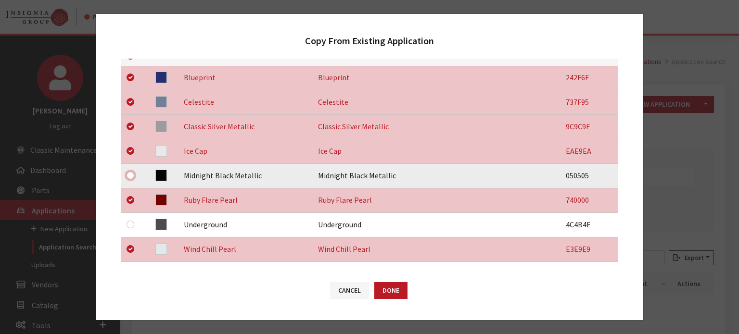
click at [129, 174] on input "checkbox" at bounding box center [131, 176] width 8 height 8
checkbox input "true"
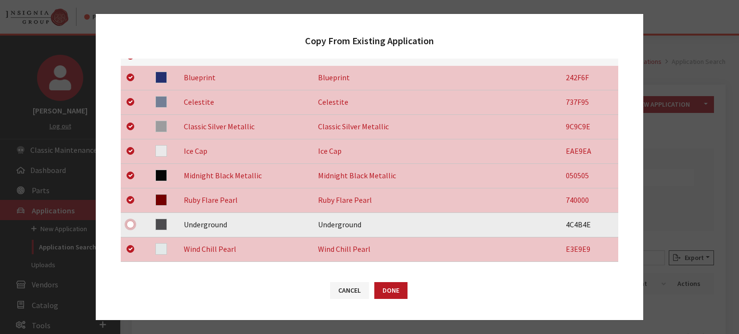
click at [129, 225] on input "checkbox" at bounding box center [131, 225] width 8 height 8
checkbox input "true"
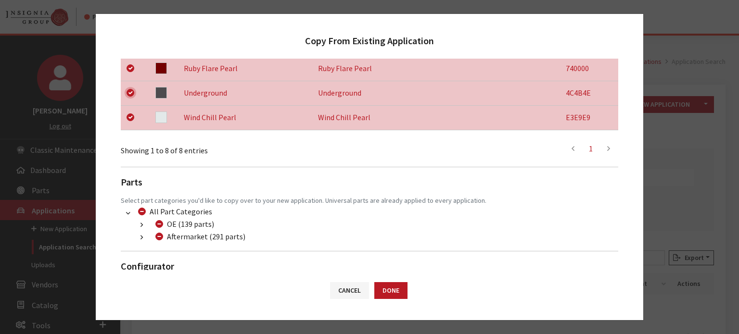
scroll to position [354, 0]
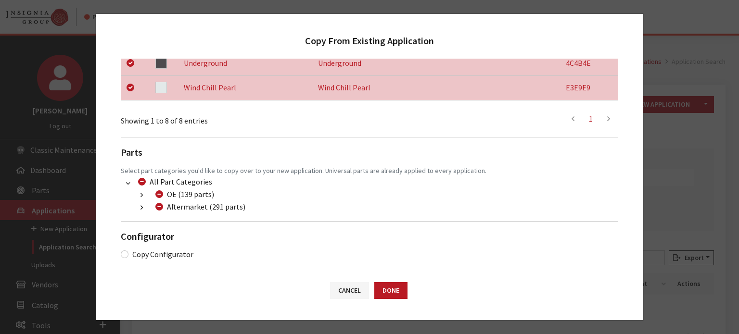
click at [158, 211] on div "Aftermarket (291 parts)" at bounding box center [199, 207] width 93 height 12
click at [160, 207] on input "Aftermarket (291 parts)" at bounding box center [159, 207] width 8 height 8
checkbox input "true"
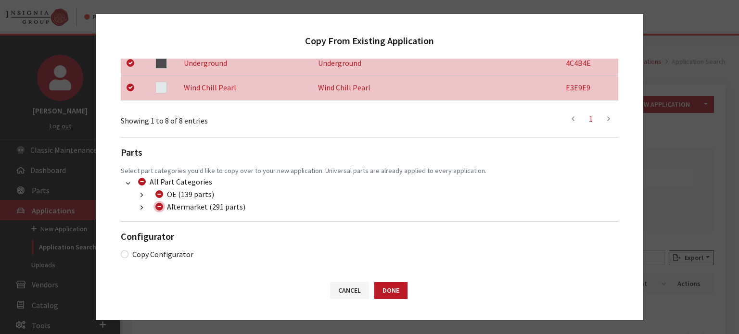
checkbox input "true"
click at [160, 207] on input "Aftermarket (291 parts)" at bounding box center [159, 207] width 8 height 8
checkbox input "false"
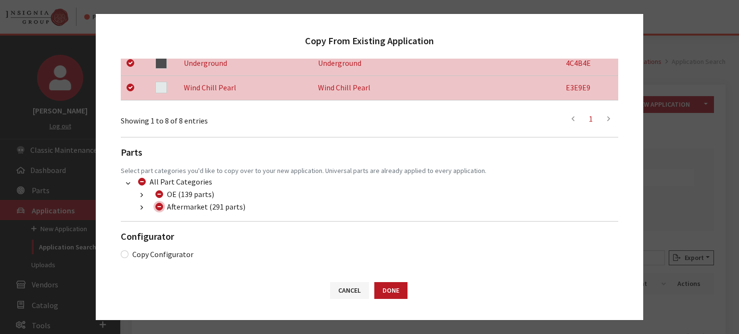
checkbox input "false"
click at [136, 209] on button "button" at bounding box center [141, 208] width 19 height 11
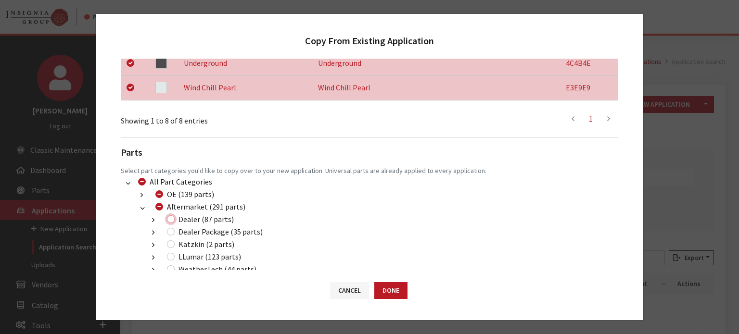
click at [170, 218] on input "Dealer (87 parts)" at bounding box center [171, 220] width 8 height 8
checkbox input "true"
click at [170, 229] on input "Dealer Package (35 parts)" at bounding box center [171, 232] width 8 height 8
checkbox input "true"
drag, startPoint x: 173, startPoint y: 258, endPoint x: 235, endPoint y: 271, distance: 62.9
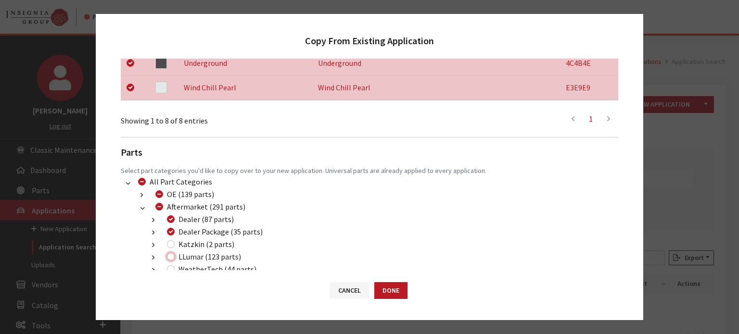
click at [173, 258] on input "LLumar (123 parts)" at bounding box center [171, 257] width 8 height 8
checkbox input "true"
click at [397, 290] on button "Done" at bounding box center [390, 290] width 33 height 17
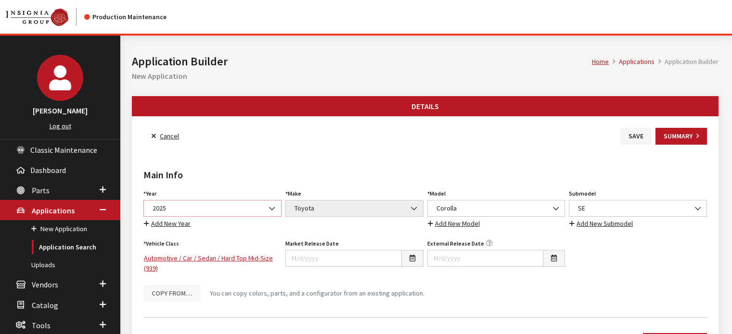
click at [202, 209] on span "2025" at bounding box center [213, 209] width 126 height 10
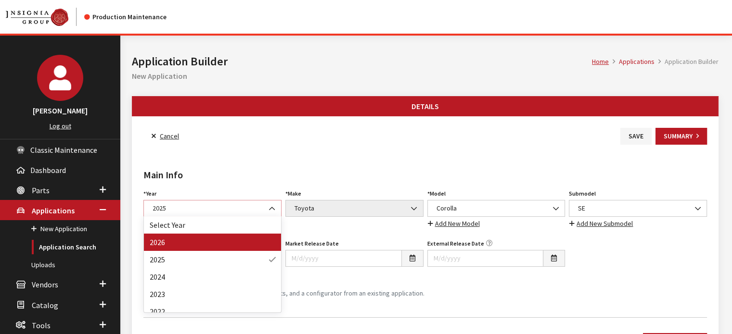
select select "44"
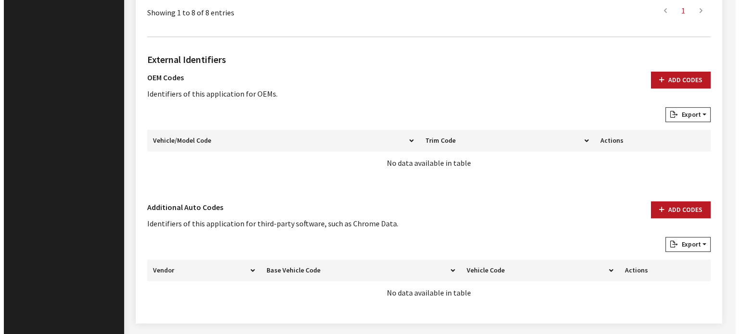
scroll to position [635, 0]
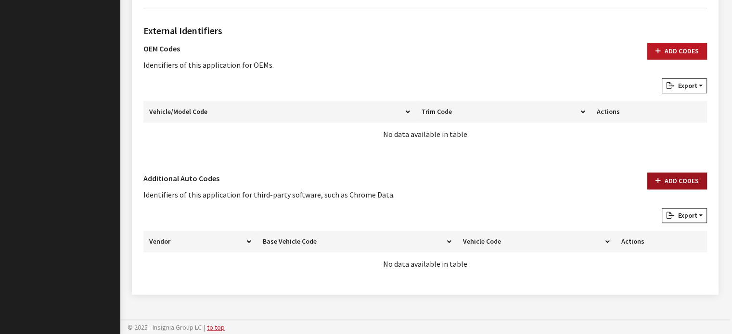
click at [691, 173] on button "Add Codes" at bounding box center [677, 181] width 60 height 17
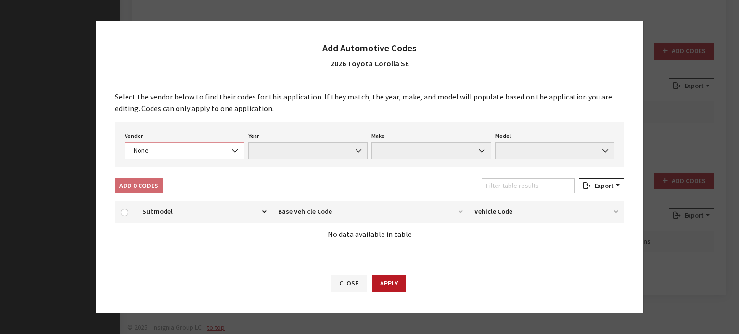
click at [223, 145] on span "None" at bounding box center [185, 150] width 120 height 17
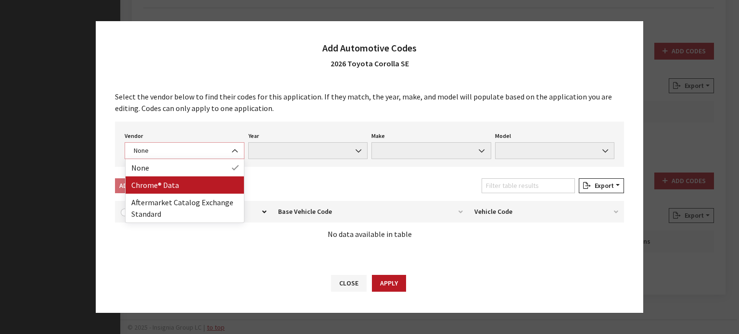
select select "4"
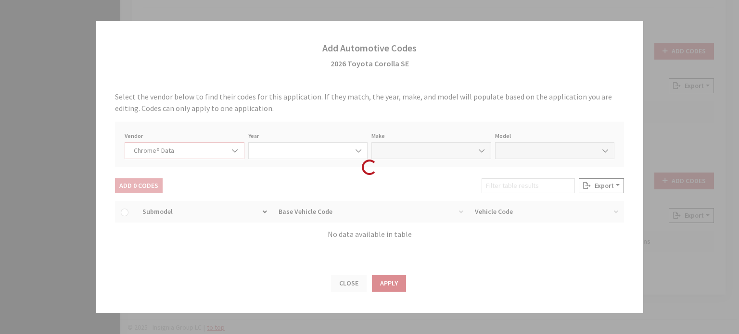
select select "2026"
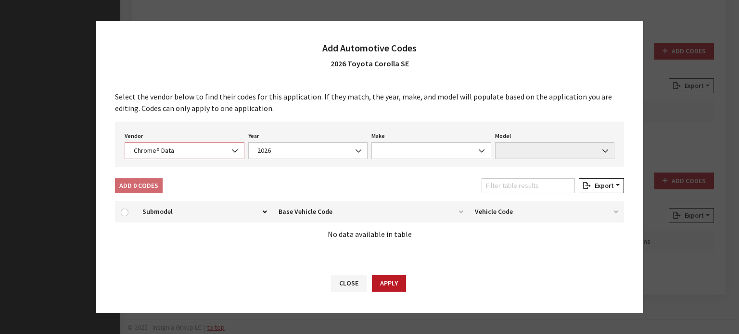
select select "39"
select select "62510"
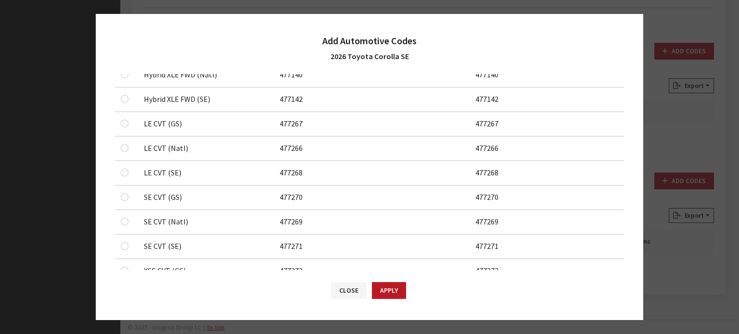
scroll to position [548, 0]
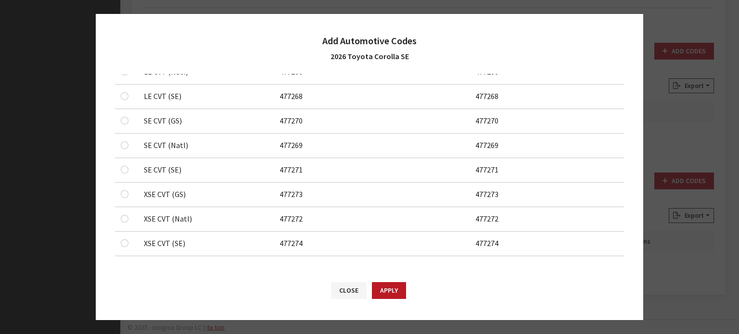
click at [127, 121] on div at bounding box center [127, 121] width 12 height 12
checkbox input "true"
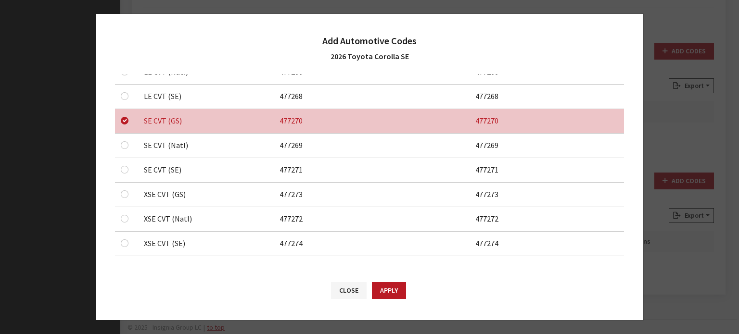
drag, startPoint x: 127, startPoint y: 138, endPoint x: 127, endPoint y: 143, distance: 5.3
click at [127, 140] on div at bounding box center [127, 146] width 12 height 12
checkbox input "true"
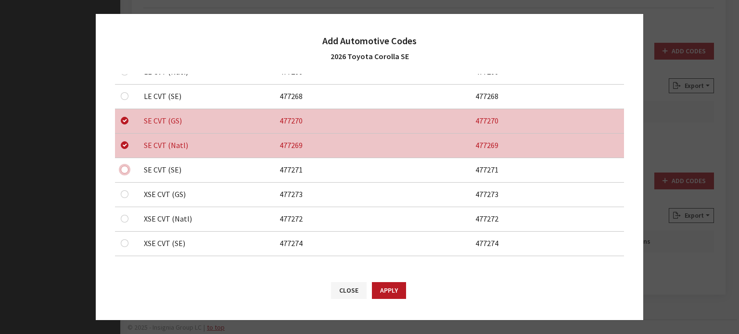
checkbox input "true"
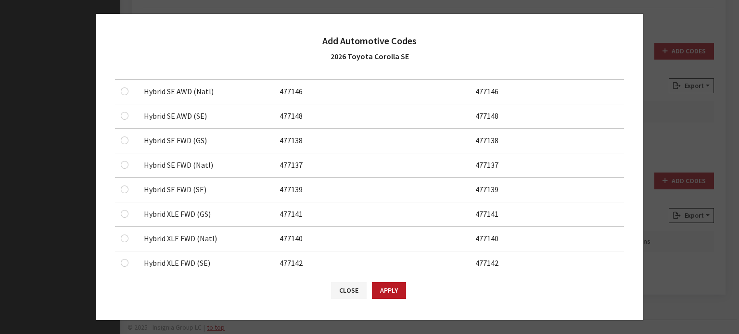
scroll to position [19, 0]
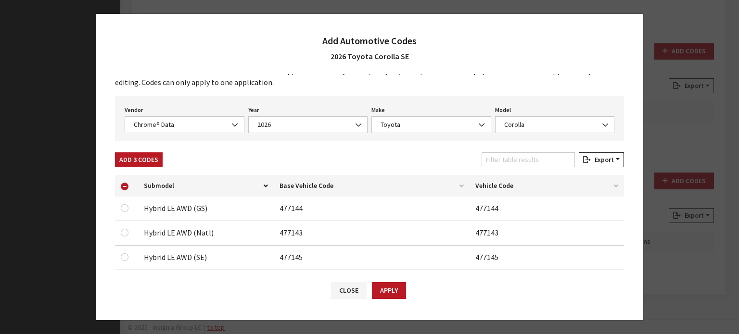
click at [144, 149] on div "Select the vendor below to find their codes for this application. If they match…" at bounding box center [370, 172] width 548 height 196
click at [144, 163] on button "Add 3 Codes" at bounding box center [139, 160] width 48 height 15
checkbox input "false"
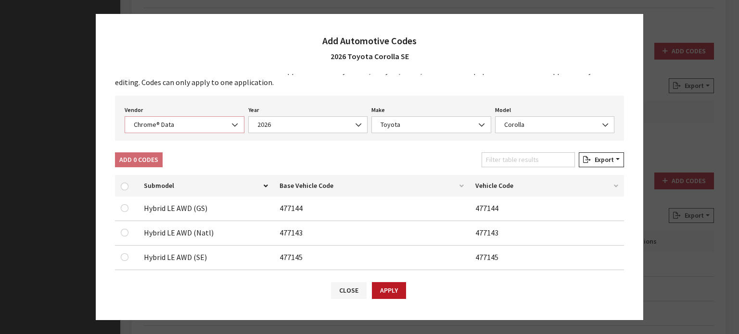
click at [179, 123] on span "Chrome® Data" at bounding box center [184, 125] width 107 height 10
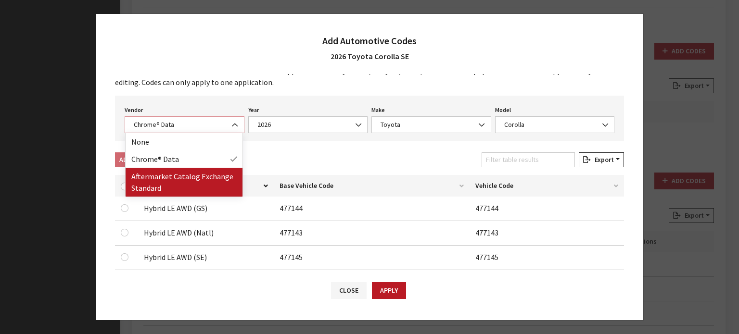
select select "2"
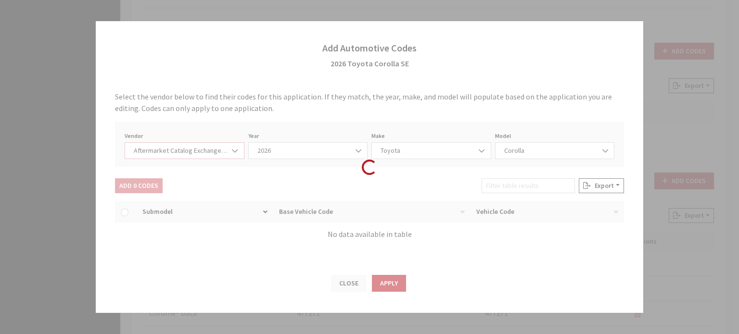
select select "2026"
select select "76"
select select "1013"
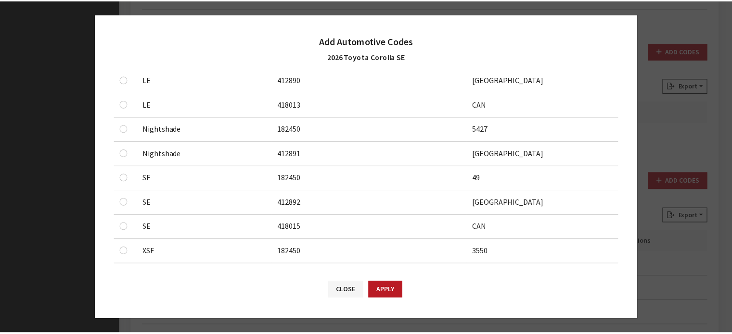
scroll to position [573, 0]
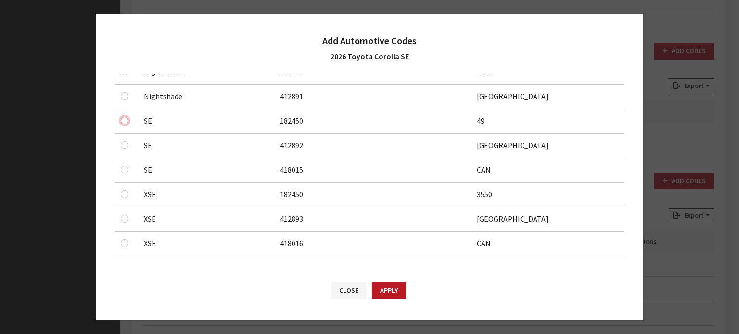
checkbox input "true"
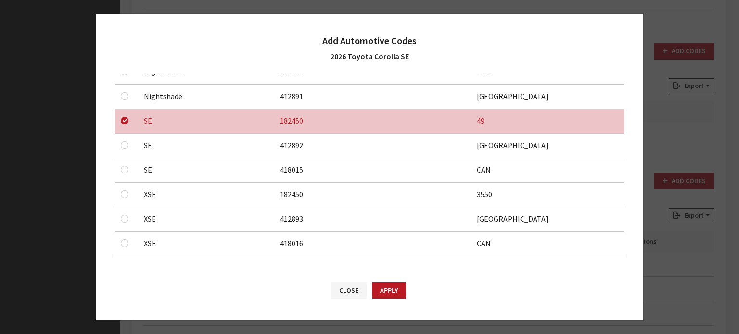
click at [123, 147] on div at bounding box center [127, 146] width 12 height 12
checkbox input "true"
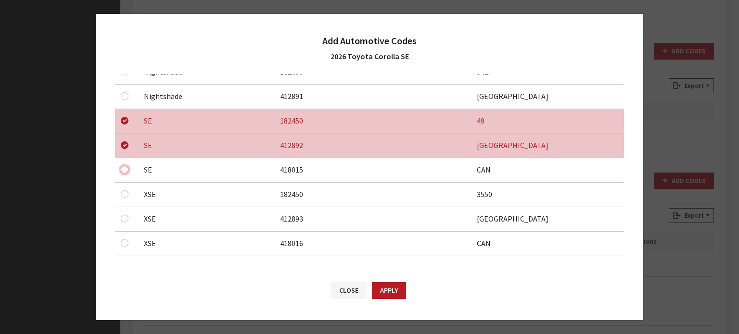
checkbox input "true"
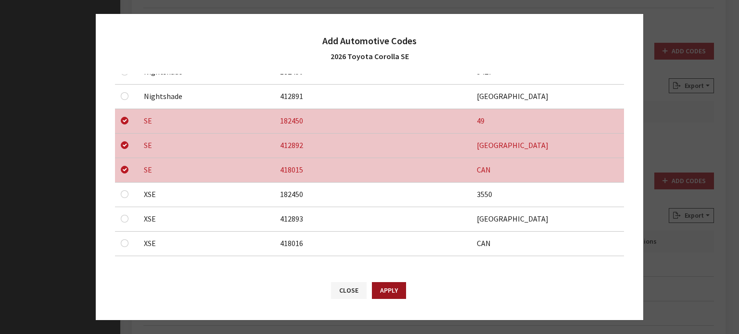
click at [395, 281] on div "Close Apply" at bounding box center [370, 295] width 548 height 50
click at [394, 288] on button "Apply" at bounding box center [389, 290] width 34 height 17
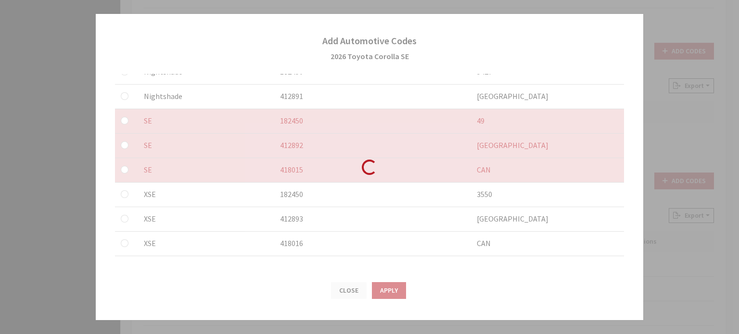
checkbox input "false"
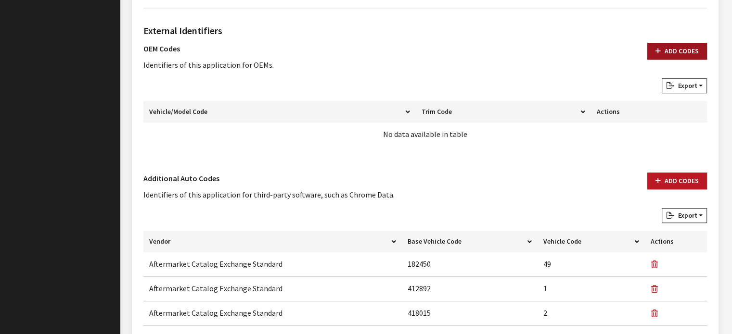
click at [666, 54] on button "Add Codes" at bounding box center [677, 51] width 60 height 17
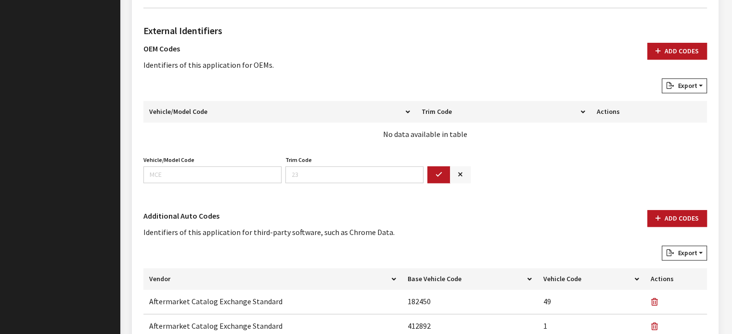
drag, startPoint x: 473, startPoint y: 164, endPoint x: 465, endPoint y: 177, distance: 15.6
click at [473, 164] on div "Vehicle/Model Code Vehicle/Model Code is required. Trim Code Trim Code is requi…" at bounding box center [424, 173] width 567 height 38
click at [465, 177] on button "button" at bounding box center [460, 174] width 21 height 17
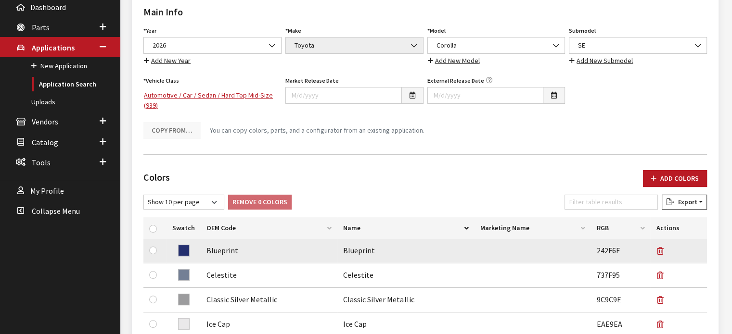
scroll to position [58, 0]
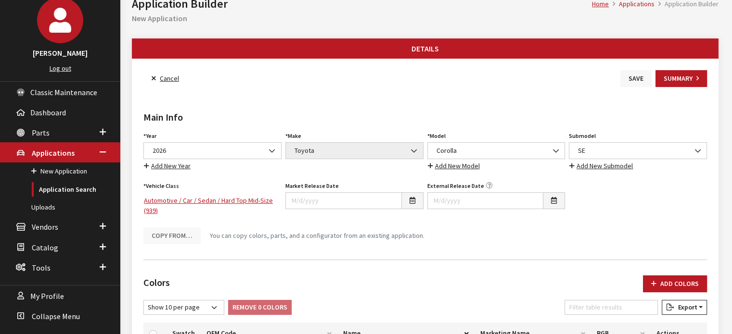
click at [624, 74] on button "Save" at bounding box center [635, 78] width 31 height 17
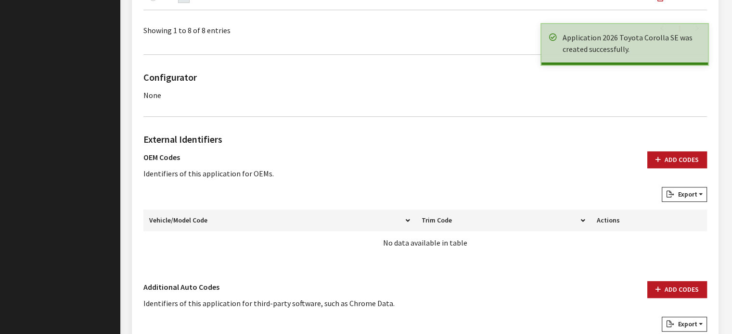
scroll to position [674, 0]
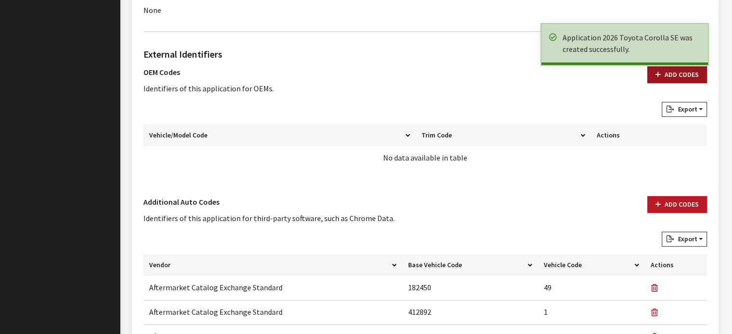
click at [683, 74] on button "Add Codes" at bounding box center [677, 74] width 60 height 17
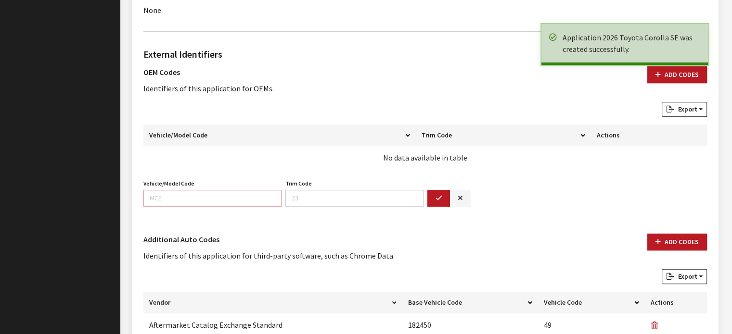
click at [229, 195] on input "Vehicle/Model Code" at bounding box center [212, 198] width 138 height 17
type input "1864"
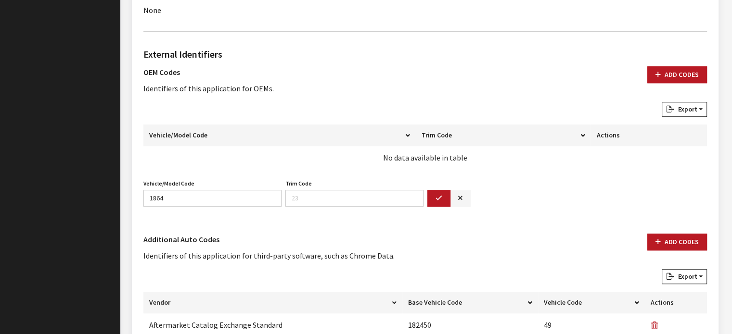
click at [434, 190] on button "button" at bounding box center [438, 198] width 23 height 17
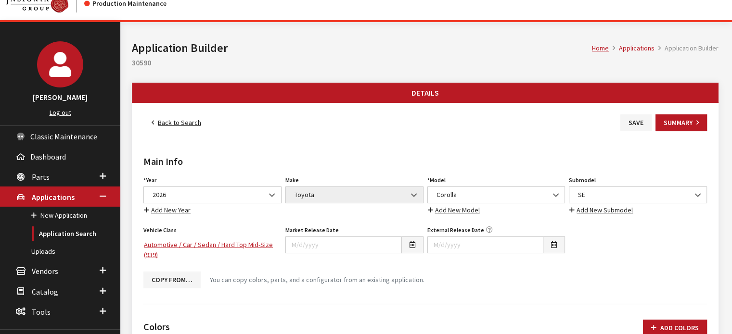
scroll to position [0, 0]
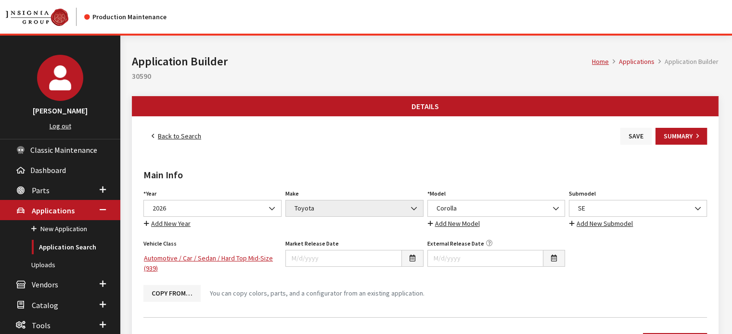
click at [627, 135] on button "Save" at bounding box center [635, 136] width 31 height 17
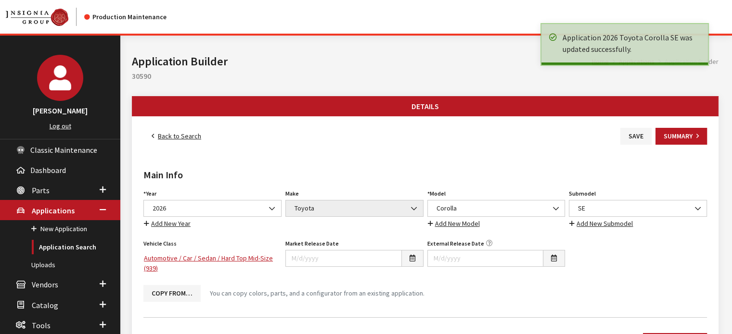
click at [170, 139] on link "Back to Search" at bounding box center [176, 136] width 66 height 17
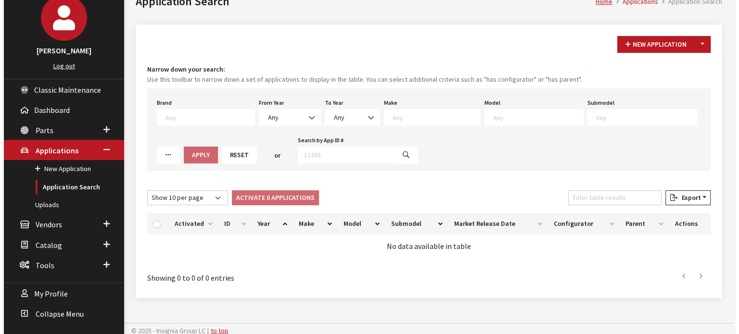
scroll to position [64, 0]
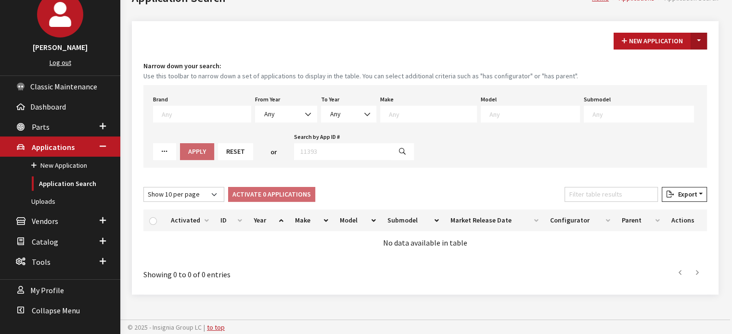
click at [704, 42] on button "Toggle Dropdown" at bounding box center [699, 41] width 16 height 17
click at [669, 61] on button "New From Existing..." at bounding box center [665, 61] width 83 height 17
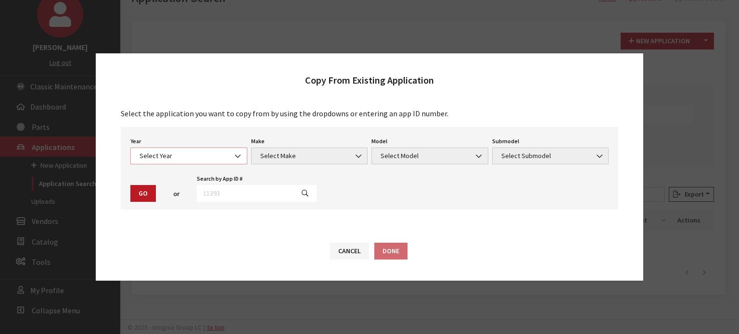
click at [221, 158] on span "Select Year" at bounding box center [189, 156] width 104 height 10
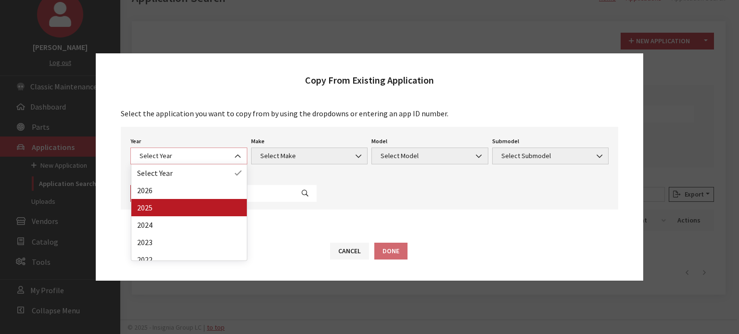
select select "43"
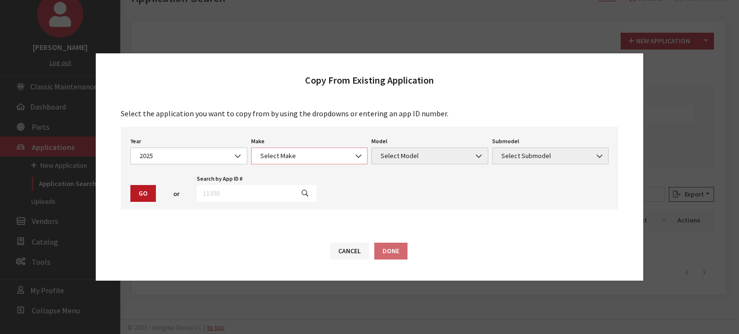
click at [330, 152] on span "Select Make" at bounding box center [309, 156] width 104 height 10
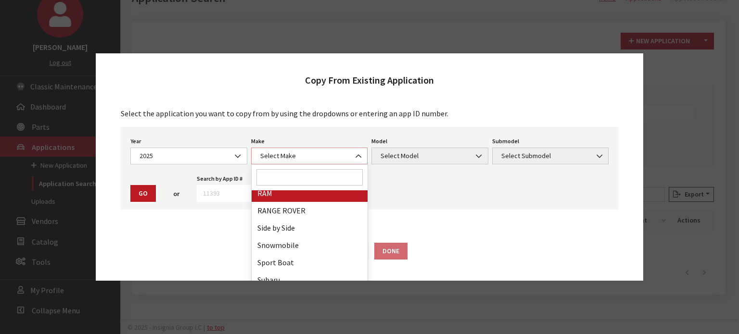
scroll to position [577, 0]
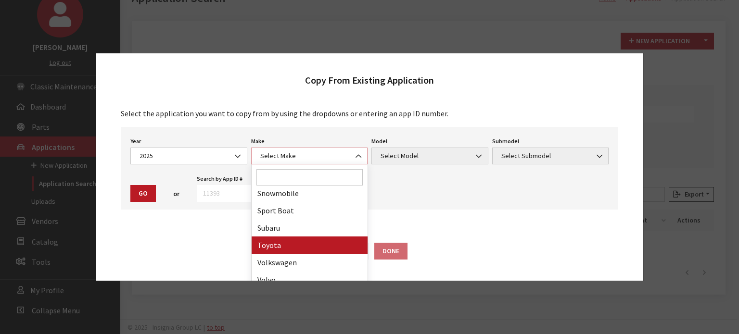
select select "20"
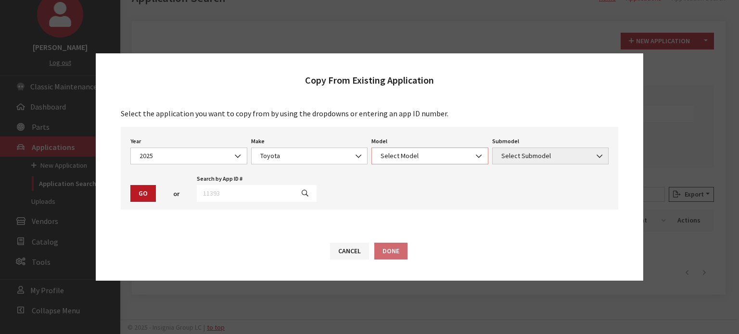
click at [394, 155] on span "Select Model" at bounding box center [430, 156] width 104 height 10
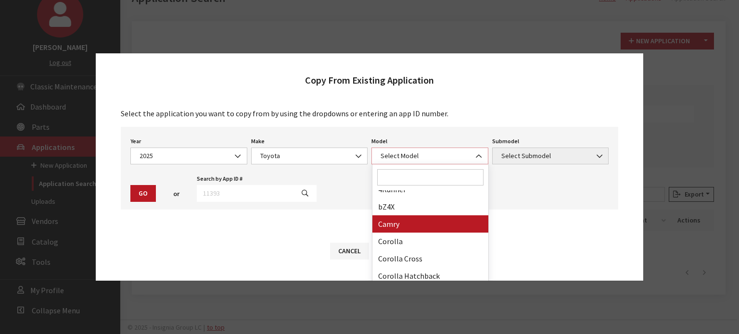
scroll to position [48, 0]
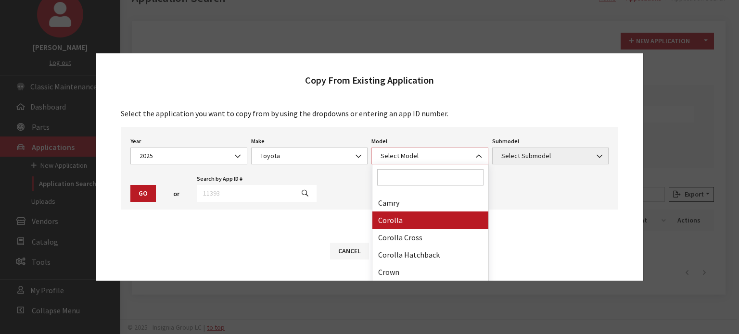
select select "249"
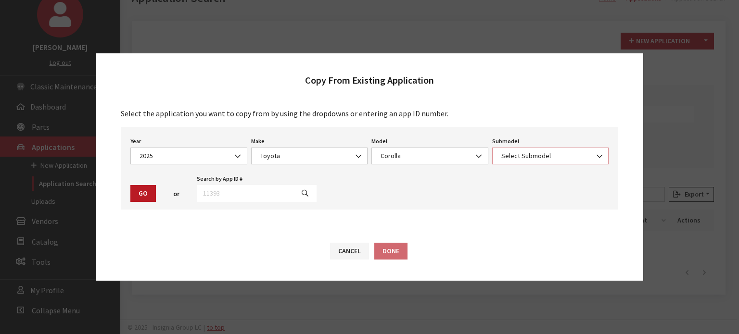
click at [520, 158] on span "Select Submodel" at bounding box center [551, 156] width 104 height 10
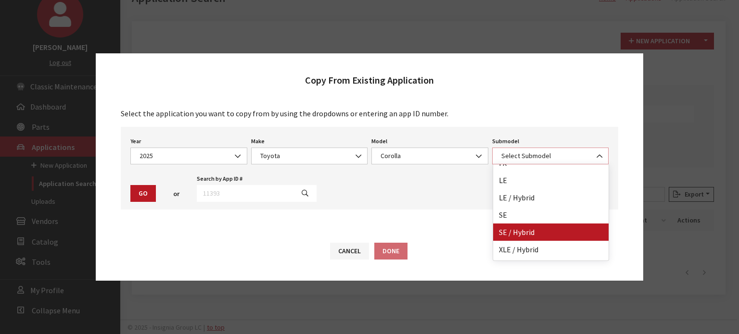
scroll to position [42, 0]
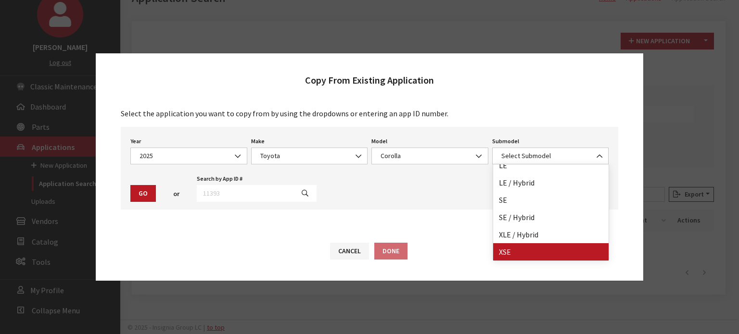
drag, startPoint x: 534, startPoint y: 251, endPoint x: 341, endPoint y: 237, distance: 193.9
select select "1302"
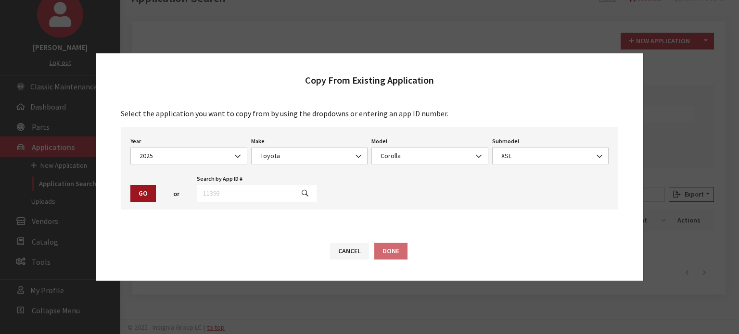
click at [146, 195] on button "Go" at bounding box center [143, 193] width 26 height 17
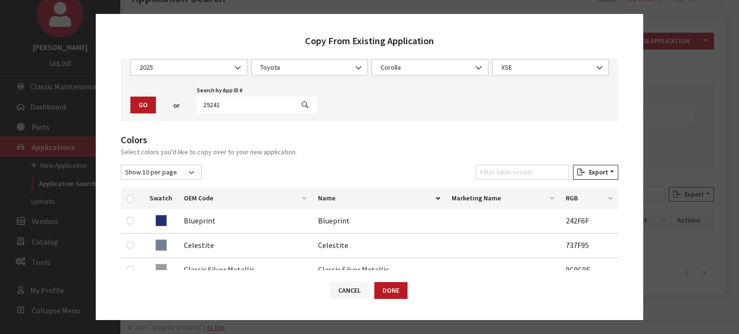
scroll to position [96, 0]
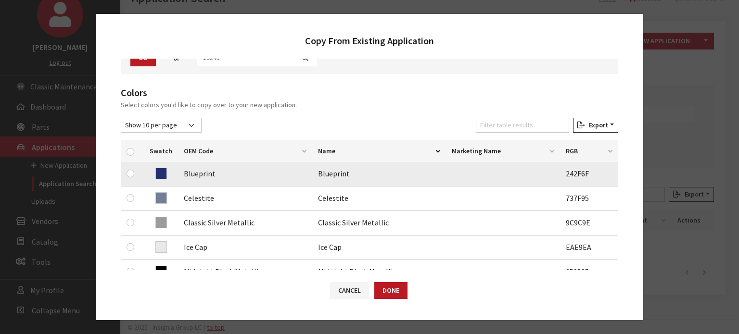
click at [138, 170] on td at bounding box center [132, 174] width 23 height 25
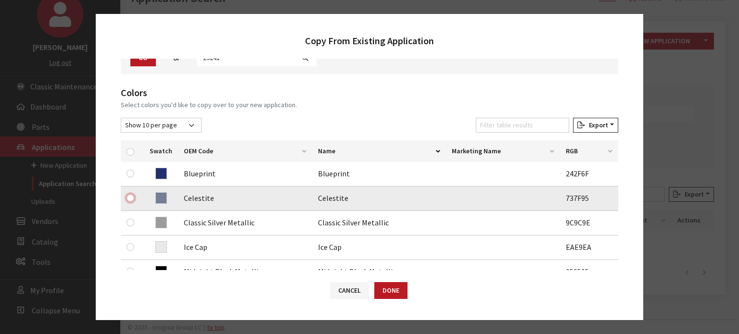
click at [132, 200] on input "checkbox" at bounding box center [131, 198] width 8 height 8
checkbox input "true"
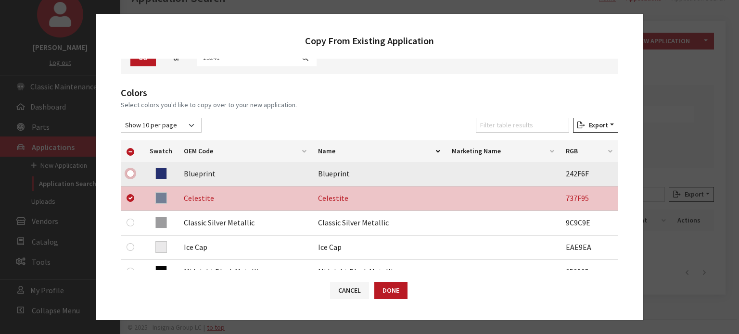
click at [127, 171] on input "checkbox" at bounding box center [131, 174] width 8 height 8
checkbox input "true"
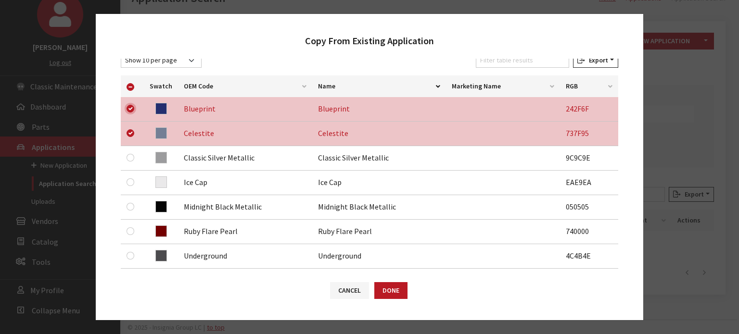
scroll to position [289, 0]
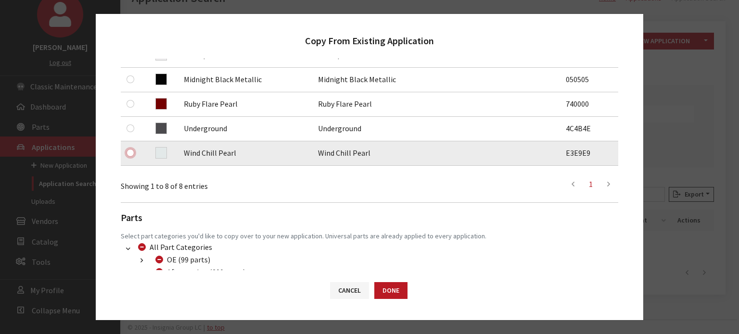
click at [133, 155] on input "checkbox" at bounding box center [131, 153] width 8 height 8
checkbox input "true"
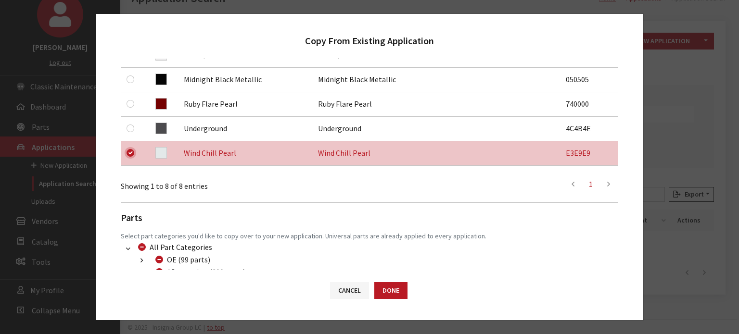
scroll to position [192, 0]
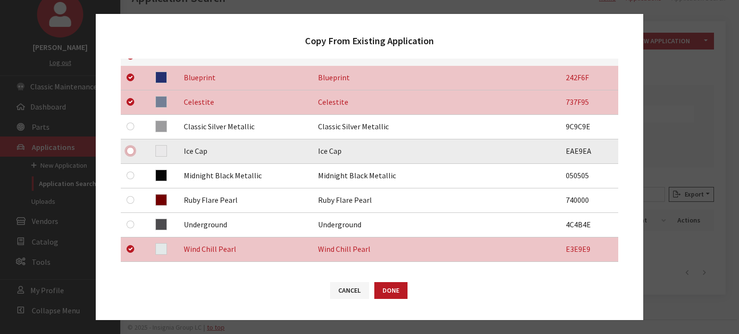
click at [129, 152] on input "checkbox" at bounding box center [131, 151] width 8 height 8
checkbox input "true"
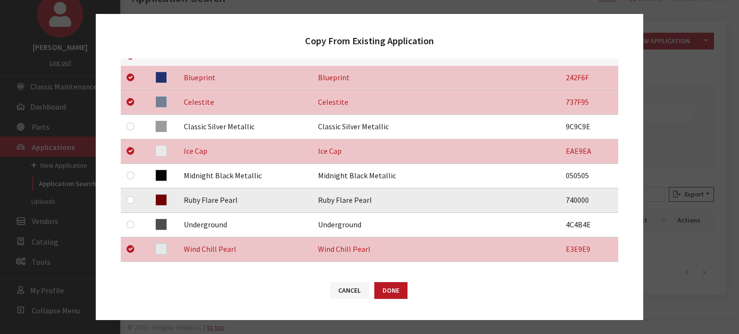
click at [129, 192] on td at bounding box center [132, 201] width 23 height 25
click at [129, 199] on input "checkbox" at bounding box center [131, 200] width 8 height 8
checkbox input "true"
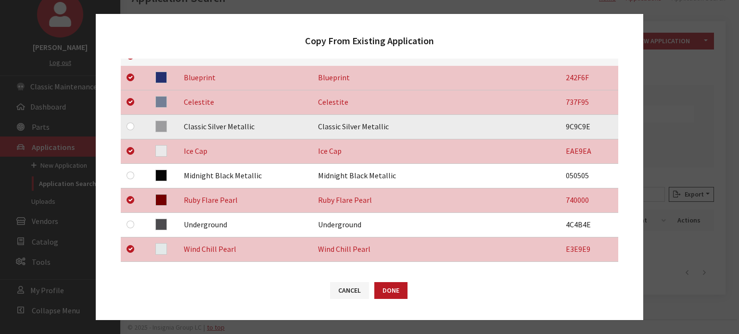
click at [129, 130] on div at bounding box center [133, 127] width 12 height 12
click at [127, 125] on input "checkbox" at bounding box center [131, 127] width 8 height 8
checkbox input "true"
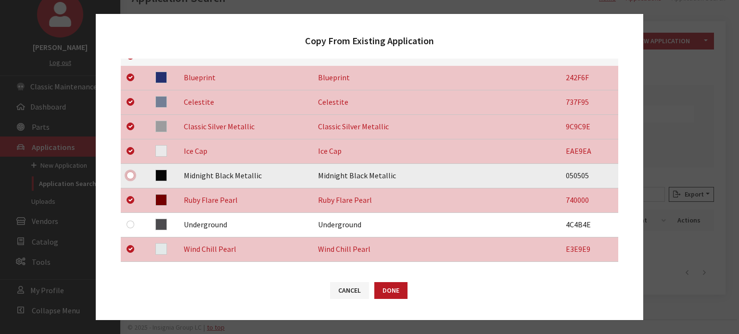
click at [128, 175] on input "checkbox" at bounding box center [131, 176] width 8 height 8
checkbox input "true"
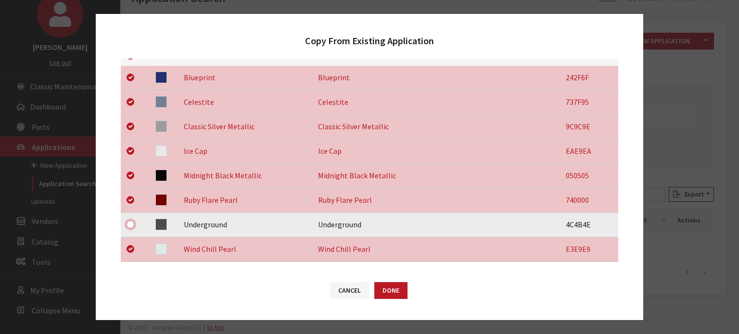
click at [132, 221] on input "checkbox" at bounding box center [131, 225] width 8 height 8
checkbox input "true"
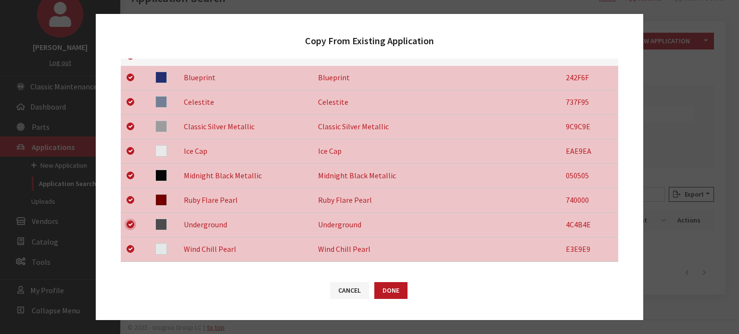
checkbox input "true"
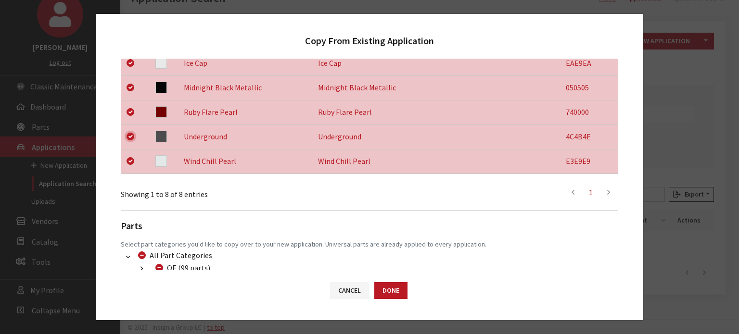
scroll to position [354, 0]
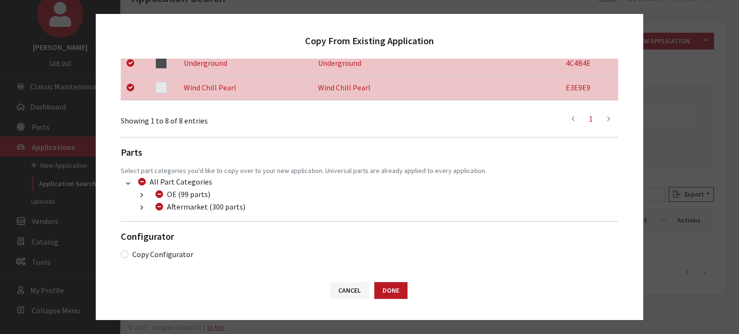
click at [163, 209] on div "Aftermarket (300 parts)" at bounding box center [199, 207] width 93 height 12
click at [161, 207] on input "Aftermarket (300 parts)" at bounding box center [159, 207] width 8 height 8
checkbox input "true"
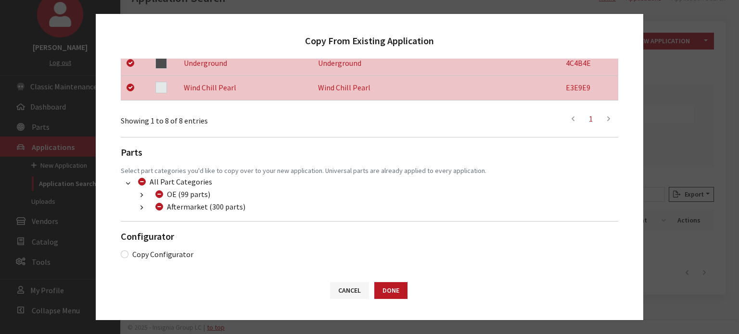
checkbox input "true"
click at [160, 207] on input "Aftermarket (300 parts)" at bounding box center [159, 207] width 8 height 8
checkbox input "false"
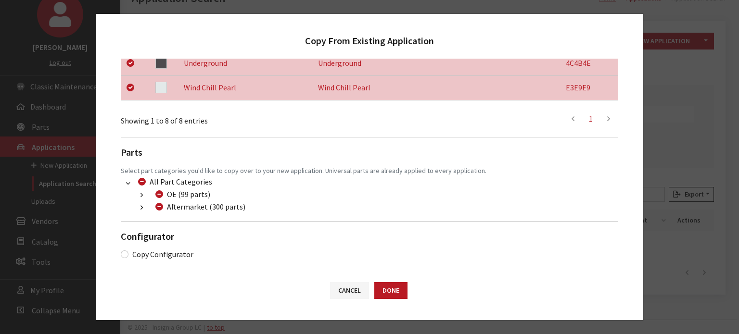
checkbox input "false"
click at [146, 208] on button "button" at bounding box center [141, 208] width 19 height 11
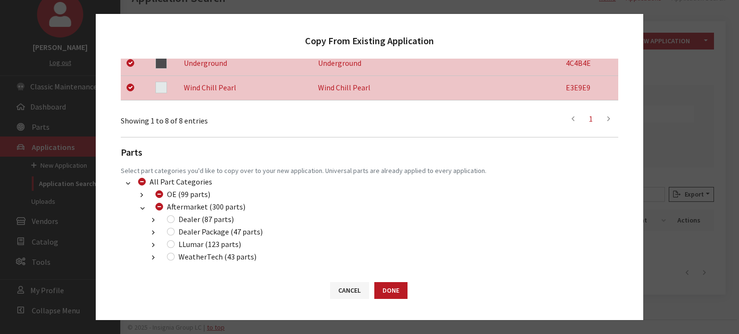
click at [174, 225] on li "Dealer (87 parts) (300) Additional Products (87 parts)" at bounding box center [381, 220] width 474 height 13
drag, startPoint x: 172, startPoint y: 218, endPoint x: 166, endPoint y: 231, distance: 14.2
click at [172, 218] on input "Dealer (87 parts)" at bounding box center [171, 220] width 8 height 8
checkbox input "true"
click at [172, 230] on input "Dealer Package (47 parts)" at bounding box center [171, 232] width 8 height 8
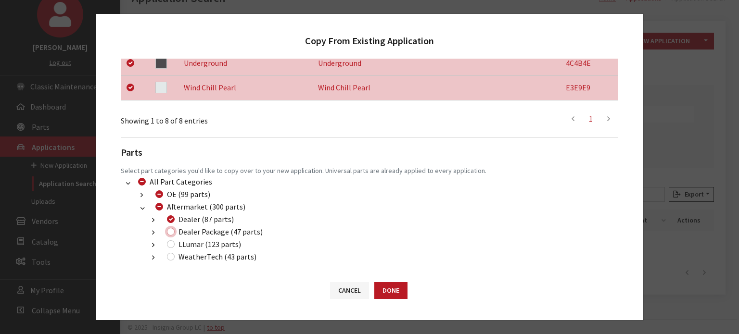
checkbox input "true"
drag, startPoint x: 173, startPoint y: 246, endPoint x: 181, endPoint y: 249, distance: 8.7
click at [173, 246] on input "LLumar (123 parts)" at bounding box center [171, 245] width 8 height 8
checkbox input "true"
click at [399, 290] on button "Done" at bounding box center [390, 290] width 33 height 17
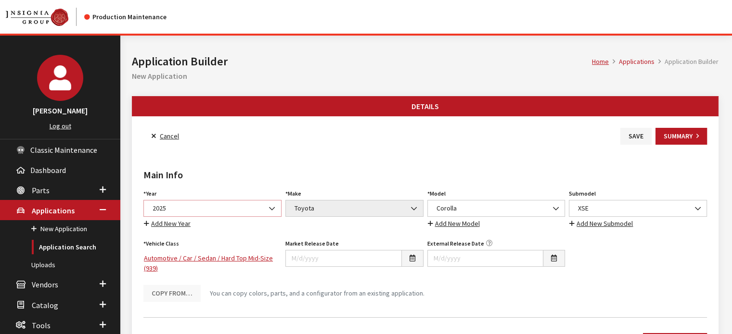
click at [212, 205] on span "2025" at bounding box center [213, 209] width 126 height 10
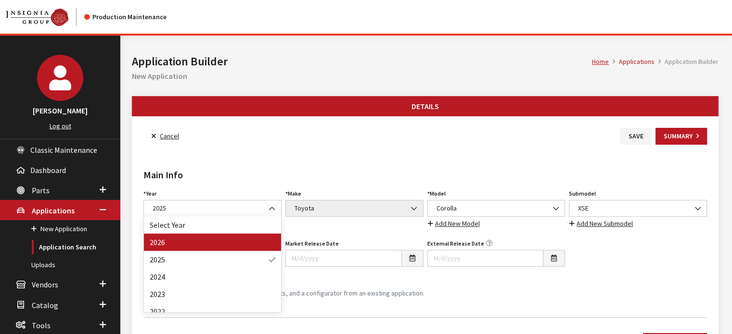
drag, startPoint x: 215, startPoint y: 246, endPoint x: 244, endPoint y: 223, distance: 36.7
select select "44"
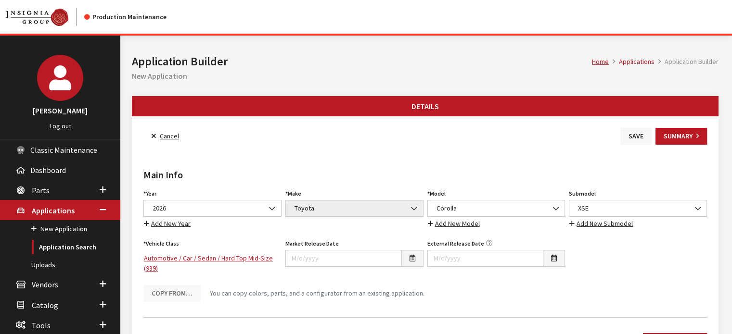
click at [623, 134] on button "Save" at bounding box center [635, 136] width 31 height 17
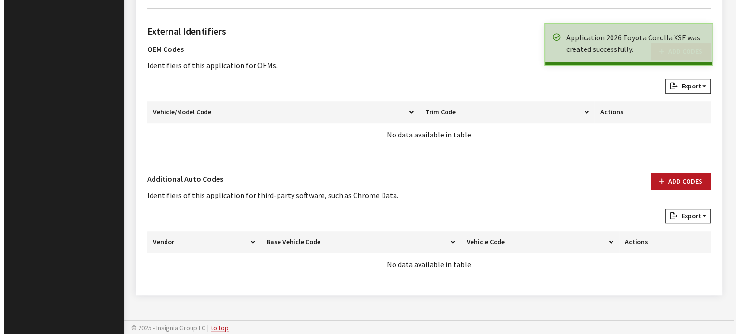
scroll to position [697, 0]
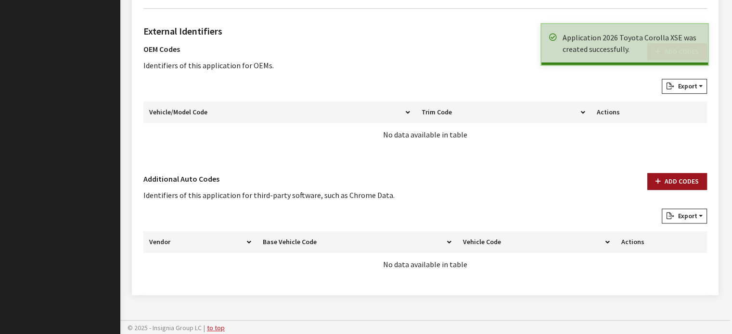
click at [672, 174] on button "Add Codes" at bounding box center [677, 181] width 60 height 17
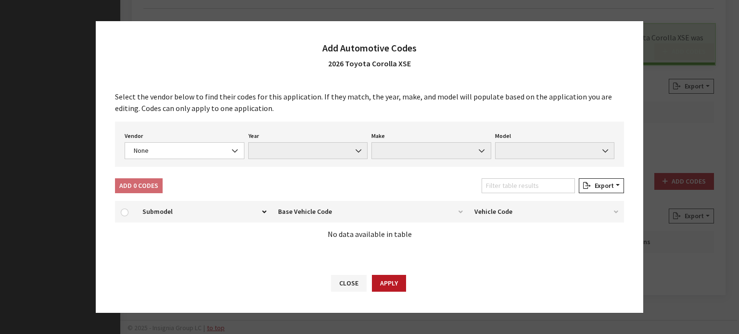
drag, startPoint x: 169, startPoint y: 169, endPoint x: 169, endPoint y: 160, distance: 9.1
click at [169, 167] on div "Select the vendor below to find their codes for this application. If they match…" at bounding box center [370, 172] width 548 height 182
click at [169, 160] on div "Vendor None Chrome® Data Aftermarket Catalog Exchange Standard None Year None M…" at bounding box center [369, 144] width 509 height 45
click at [183, 154] on span "None" at bounding box center [184, 151] width 107 height 10
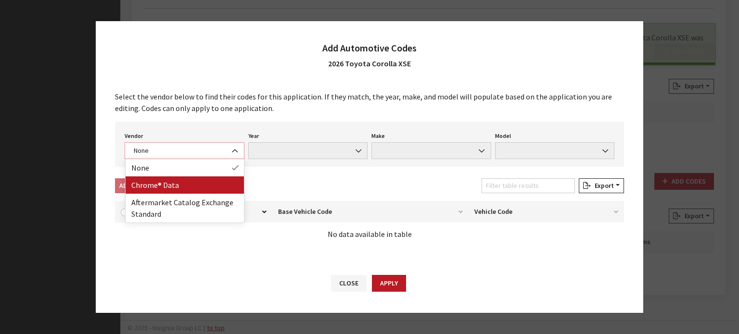
select select "4"
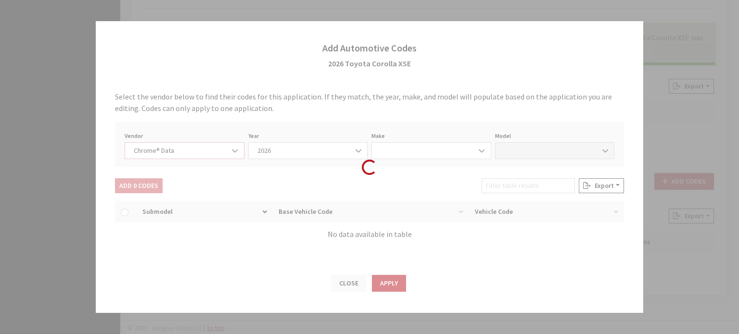
select select "2026"
select select "39"
select select "62510"
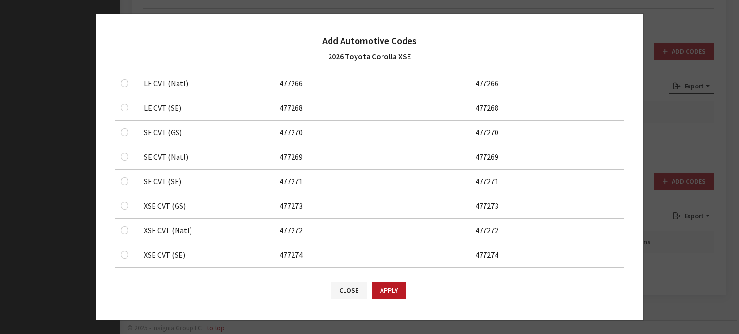
scroll to position [548, 0]
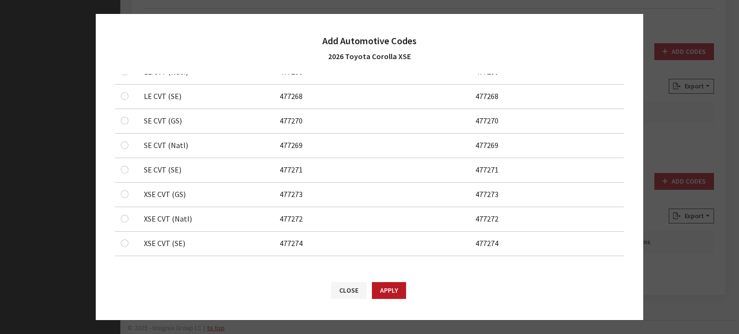
click at [121, 189] on div at bounding box center [127, 195] width 12 height 12
checkbox input "true"
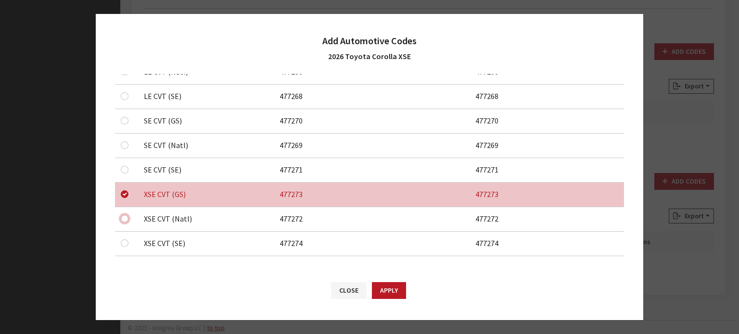
checkbox input "true"
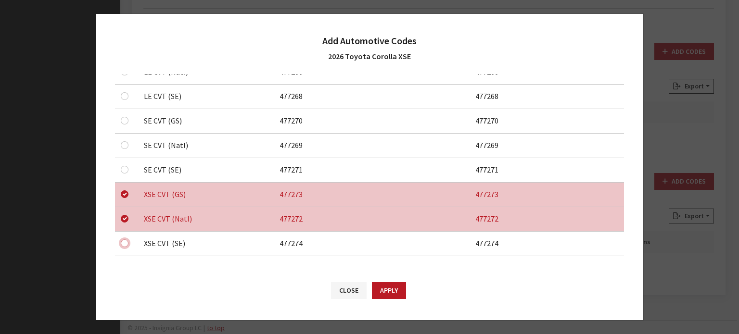
checkbox input "true"
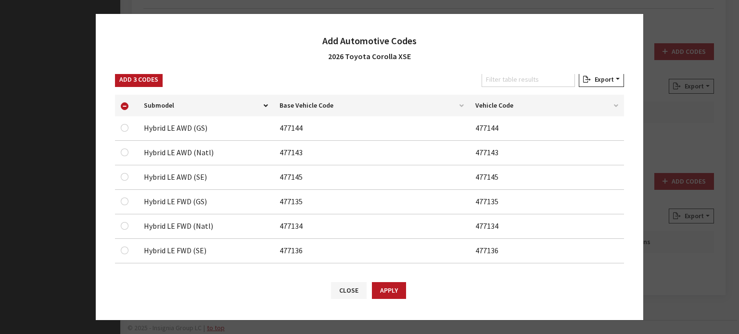
scroll to position [0, 0]
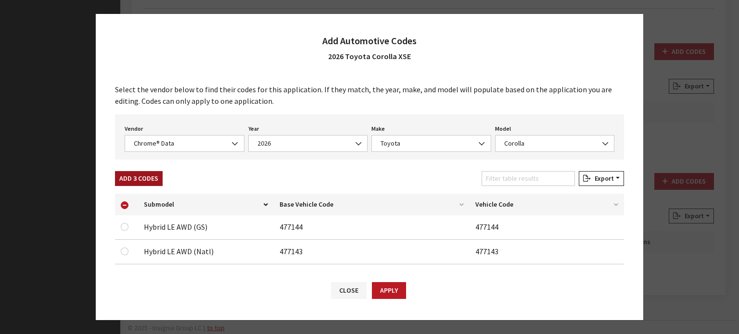
click at [148, 177] on button "Add 3 Codes" at bounding box center [139, 178] width 48 height 15
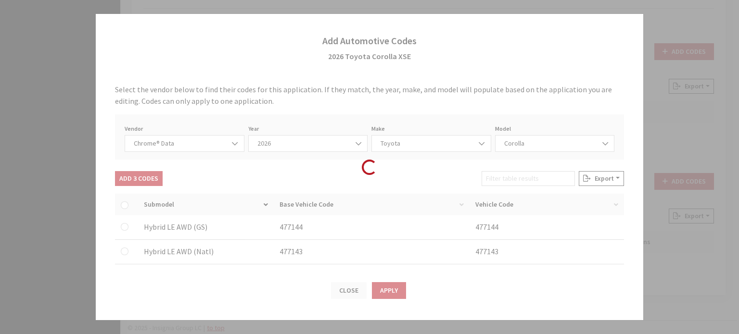
checkbox input "false"
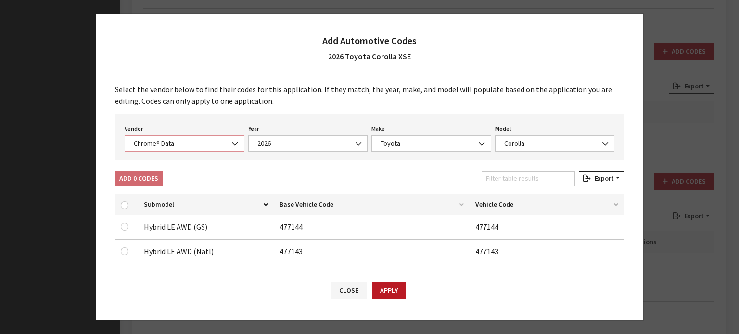
click at [193, 142] on span "Chrome® Data" at bounding box center [184, 144] width 107 height 10
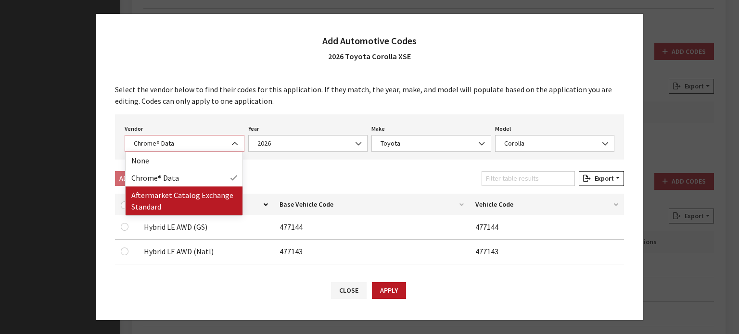
select select "2"
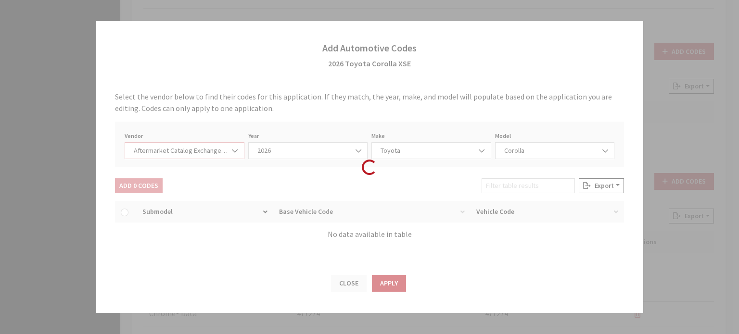
select select "2026"
select select "76"
select select "1013"
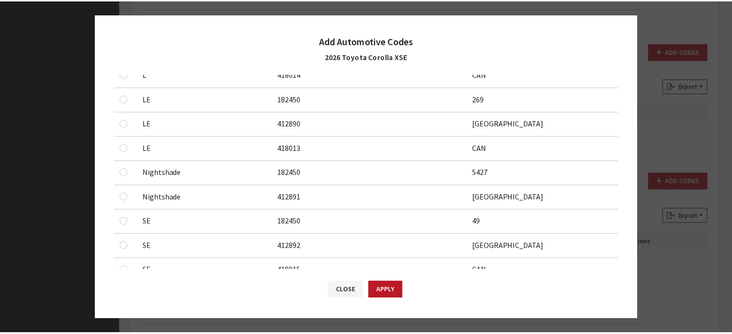
scroll to position [573, 0]
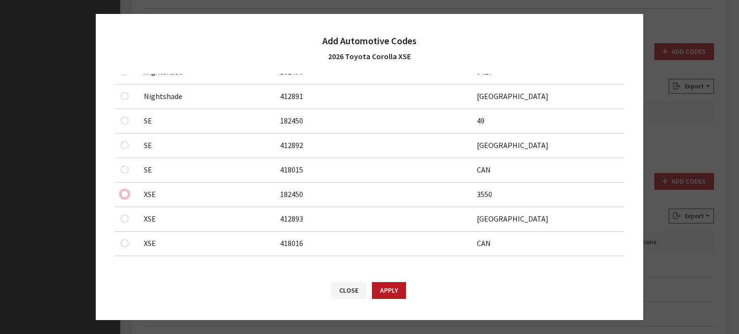
checkbox input "true"
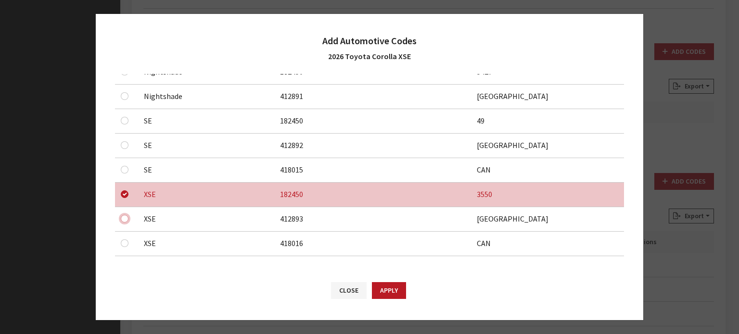
drag, startPoint x: 122, startPoint y: 213, endPoint x: 126, endPoint y: 227, distance: 14.2
checkbox input "true"
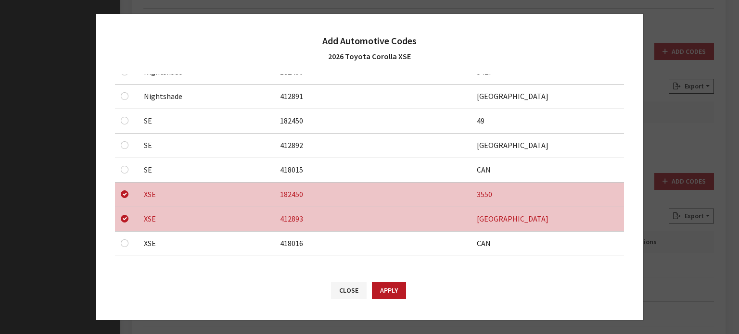
click at [123, 245] on div at bounding box center [127, 244] width 12 height 12
click at [123, 238] on div at bounding box center [127, 244] width 12 height 12
checkbox input "true"
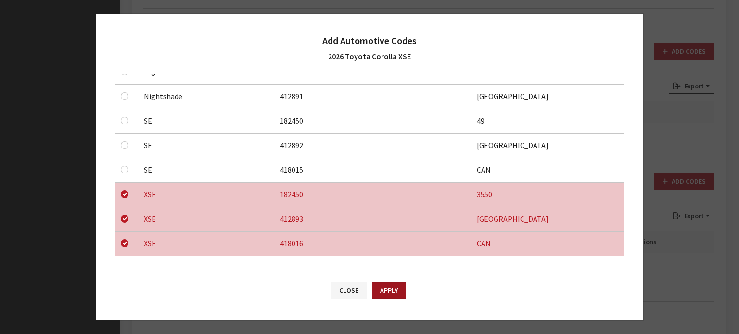
click at [372, 286] on button "Apply" at bounding box center [389, 290] width 34 height 17
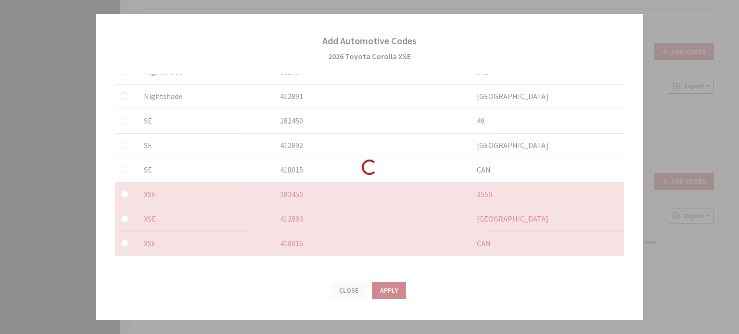
checkbox input "false"
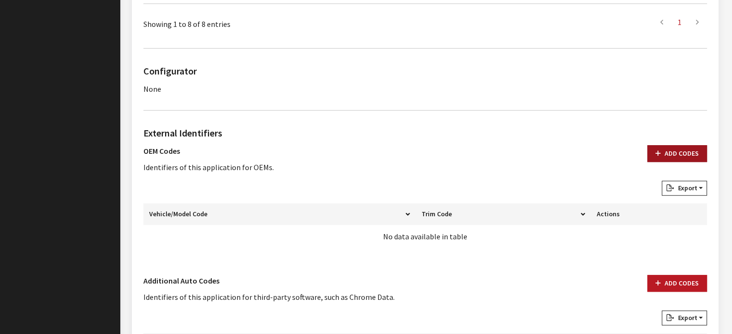
scroll to position [601, 0]
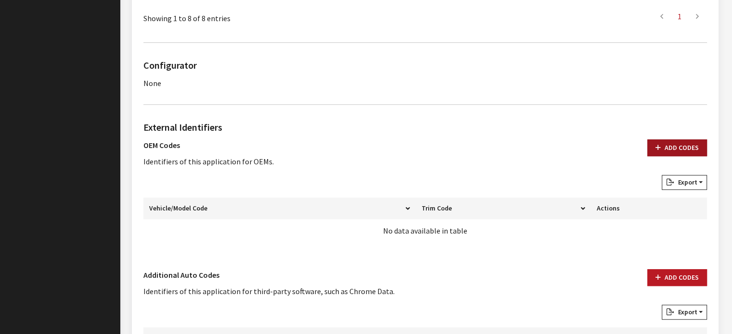
click at [676, 143] on button "Add Codes" at bounding box center [677, 148] width 60 height 17
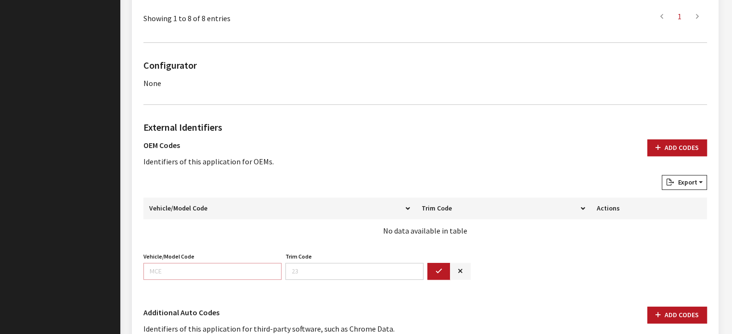
drag, startPoint x: 240, startPoint y: 275, endPoint x: 233, endPoint y: 261, distance: 15.9
click at [239, 274] on input "Vehicle/Model Code" at bounding box center [212, 271] width 138 height 17
type input "1866"
click at [431, 269] on button "button" at bounding box center [438, 271] width 23 height 17
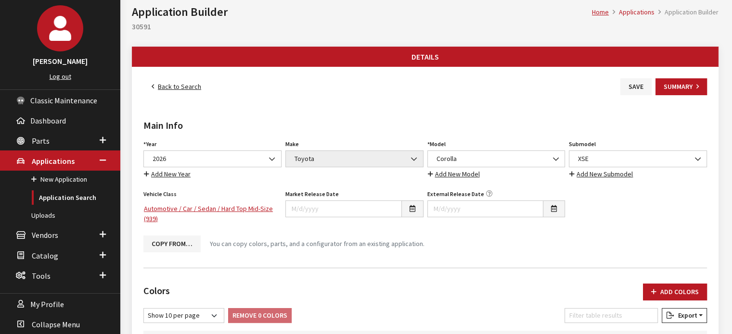
scroll to position [0, 0]
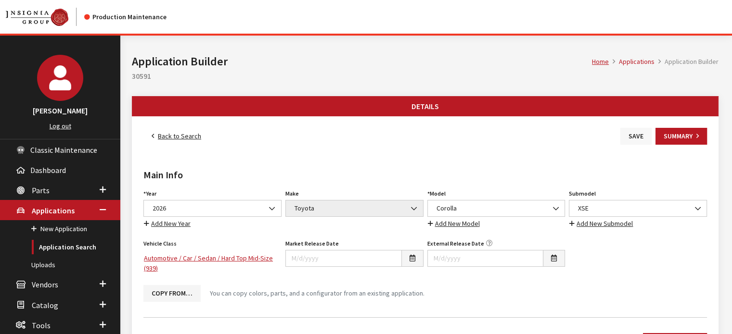
click at [633, 136] on button "Save" at bounding box center [635, 136] width 31 height 17
click at [634, 135] on button "Save" at bounding box center [635, 136] width 31 height 17
click at [169, 139] on link "Back to Search" at bounding box center [176, 136] width 66 height 17
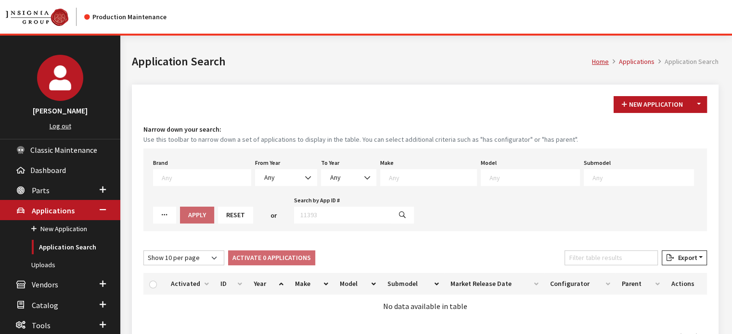
click at [296, 189] on div "Brand Any Acura Alfa Romeo Audi Bentley BMW DoubleTake [PERSON_NAME] Honda Hyun…" at bounding box center [424, 190] width 563 height 83
click at [300, 183] on span at bounding box center [308, 178] width 16 height 16
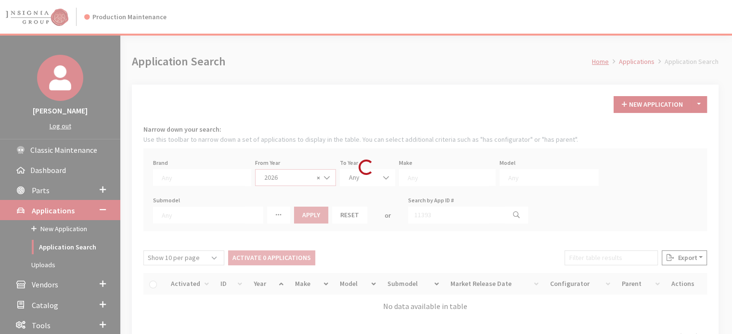
select select "2026"
select select
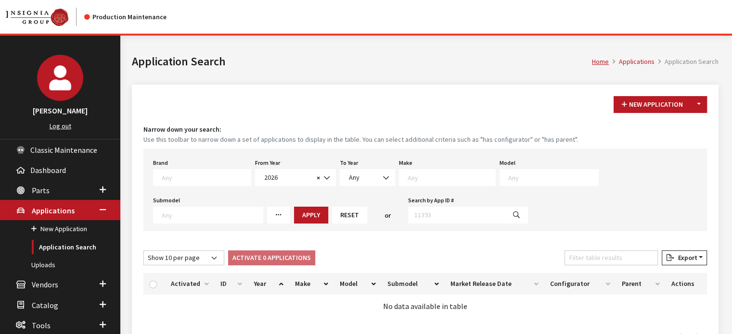
click at [409, 175] on textarea "Search" at bounding box center [452, 177] width 88 height 9
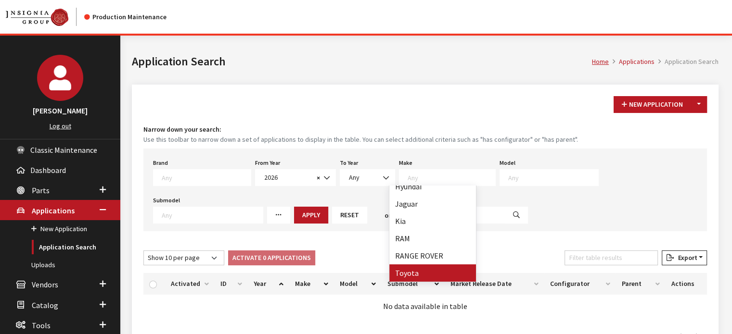
drag, startPoint x: 427, startPoint y: 268, endPoint x: 480, endPoint y: 207, distance: 80.2
select select "20"
select select
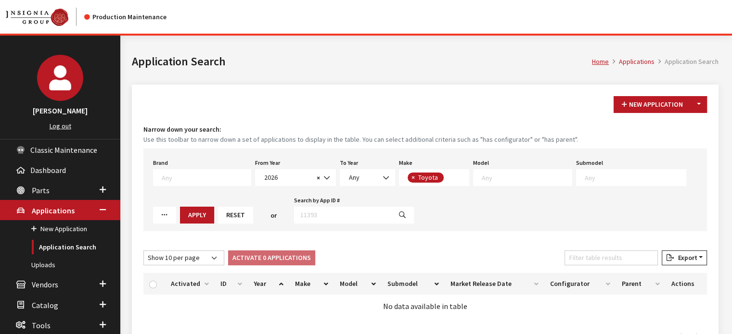
scroll to position [98, 0]
click at [500, 180] on textarea "Search" at bounding box center [527, 177] width 90 height 9
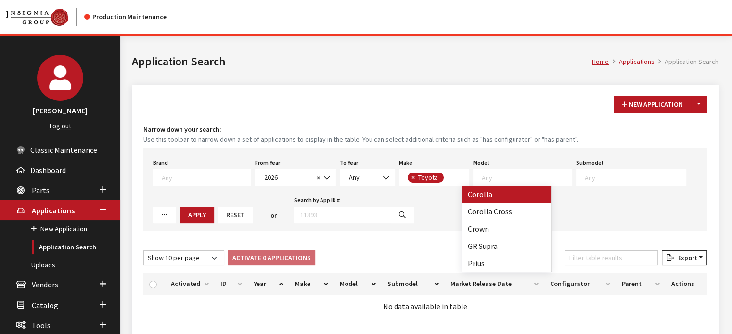
select select "249"
select select
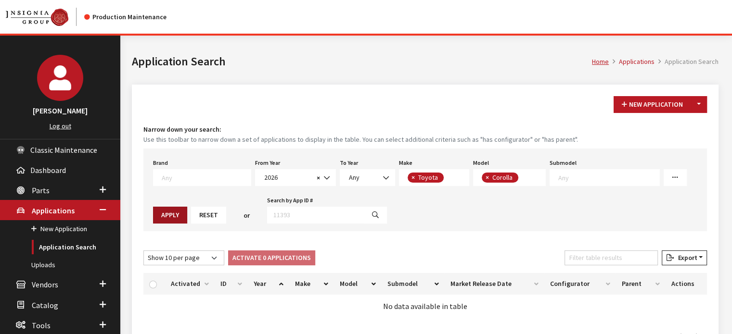
click at [161, 208] on button "Apply" at bounding box center [170, 215] width 34 height 17
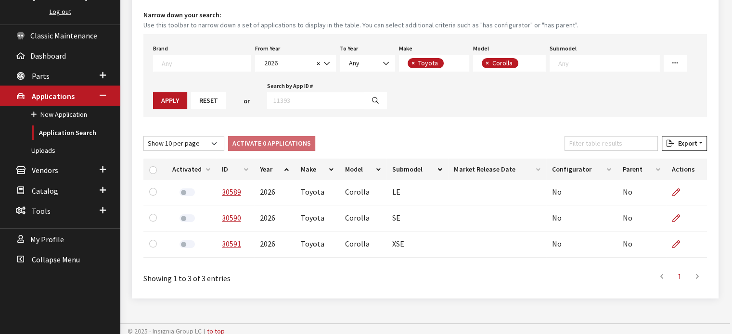
scroll to position [119, 0]
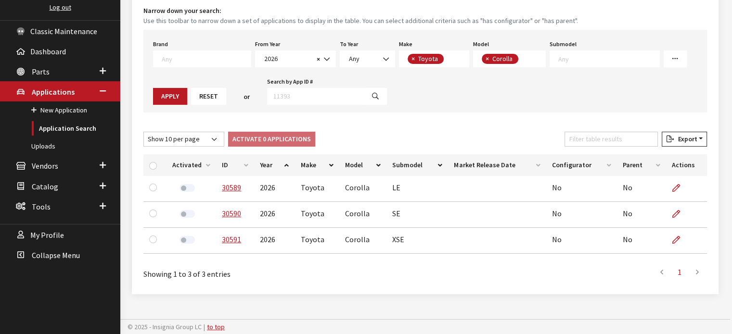
click at [223, 164] on th "ID" at bounding box center [235, 165] width 38 height 22
